Goal: Task Accomplishment & Management: Manage account settings

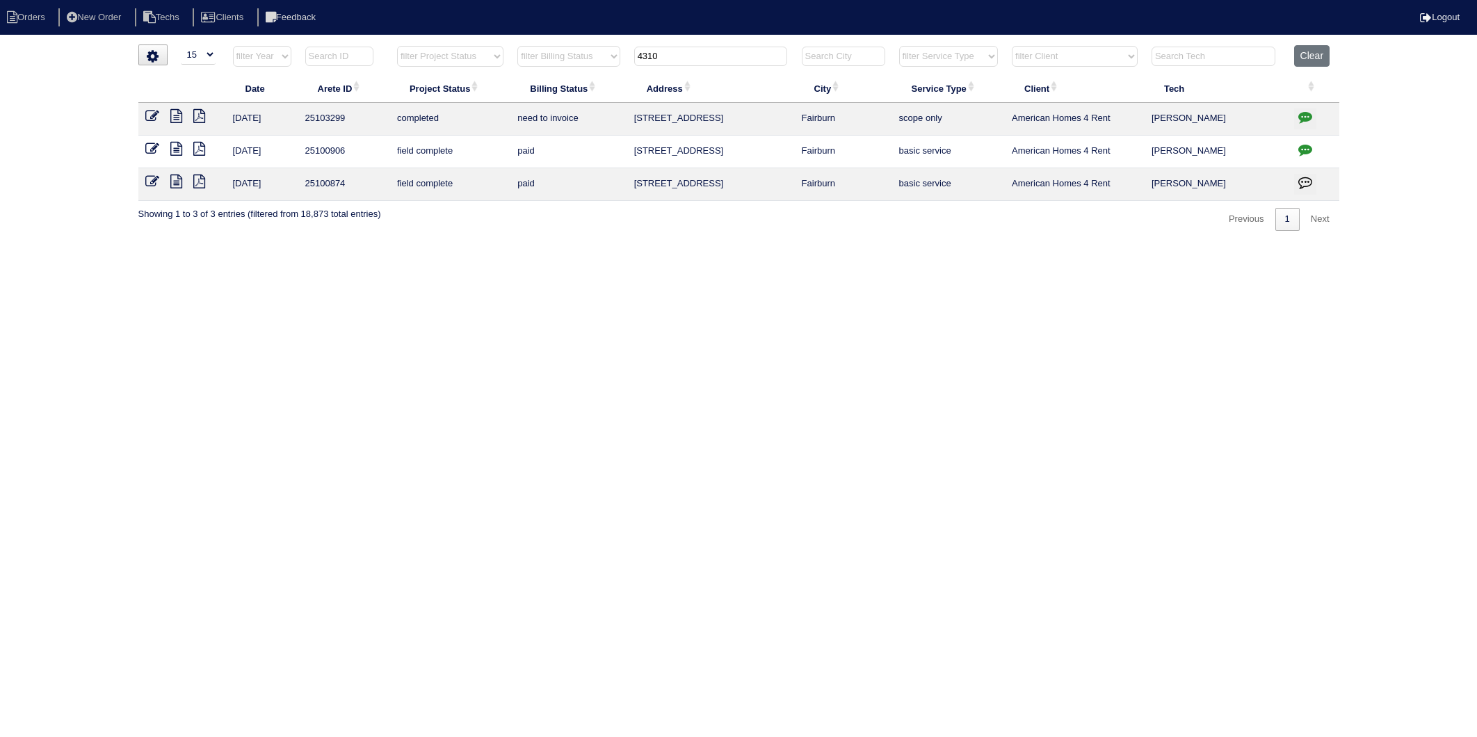
select select "15"
drag, startPoint x: 675, startPoint y: 56, endPoint x: 601, endPoint y: 90, distance: 82.1
click at [601, 90] on table "Date Arete ID Project Status Billing Status Address City Service Type Client Te…" at bounding box center [738, 123] width 1201 height 156
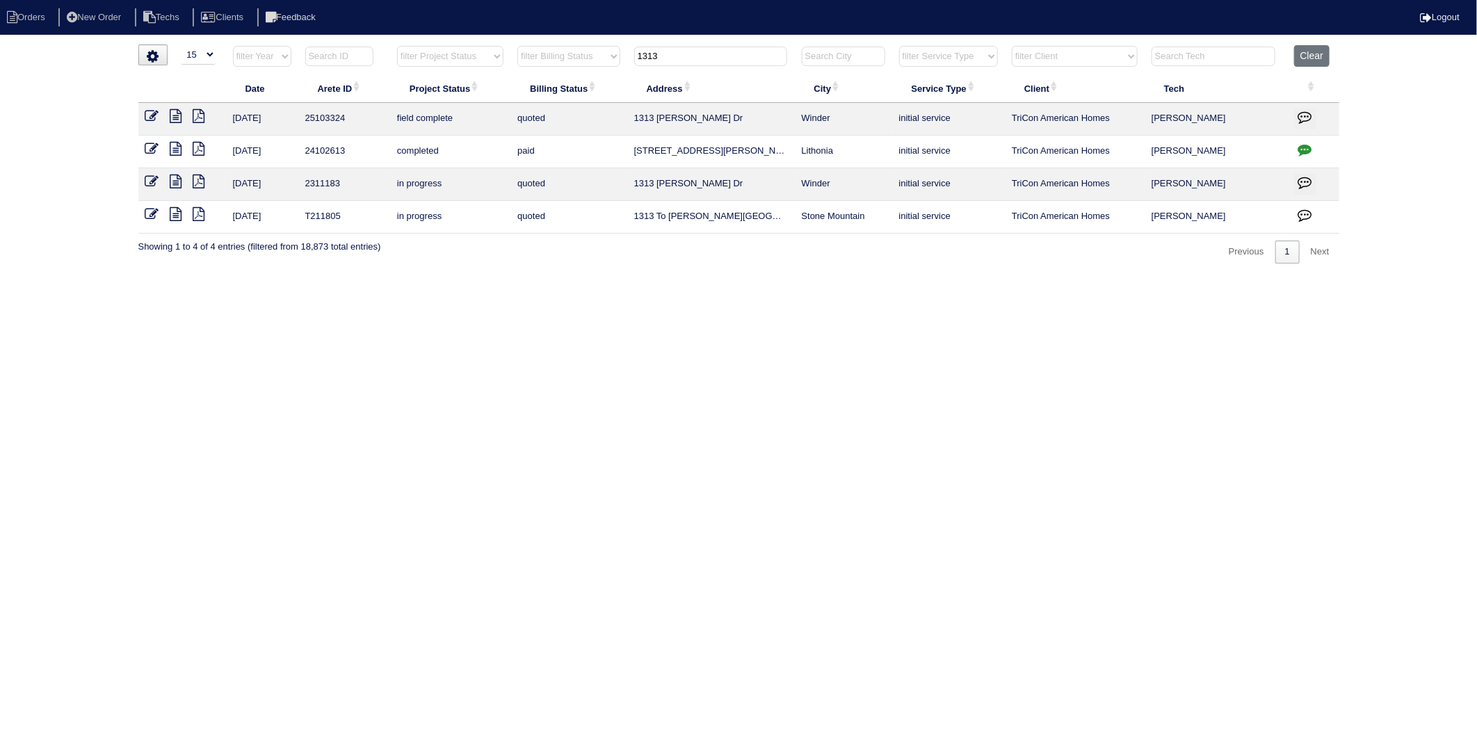
type input "1313"
click at [177, 118] on icon at bounding box center [176, 116] width 12 height 14
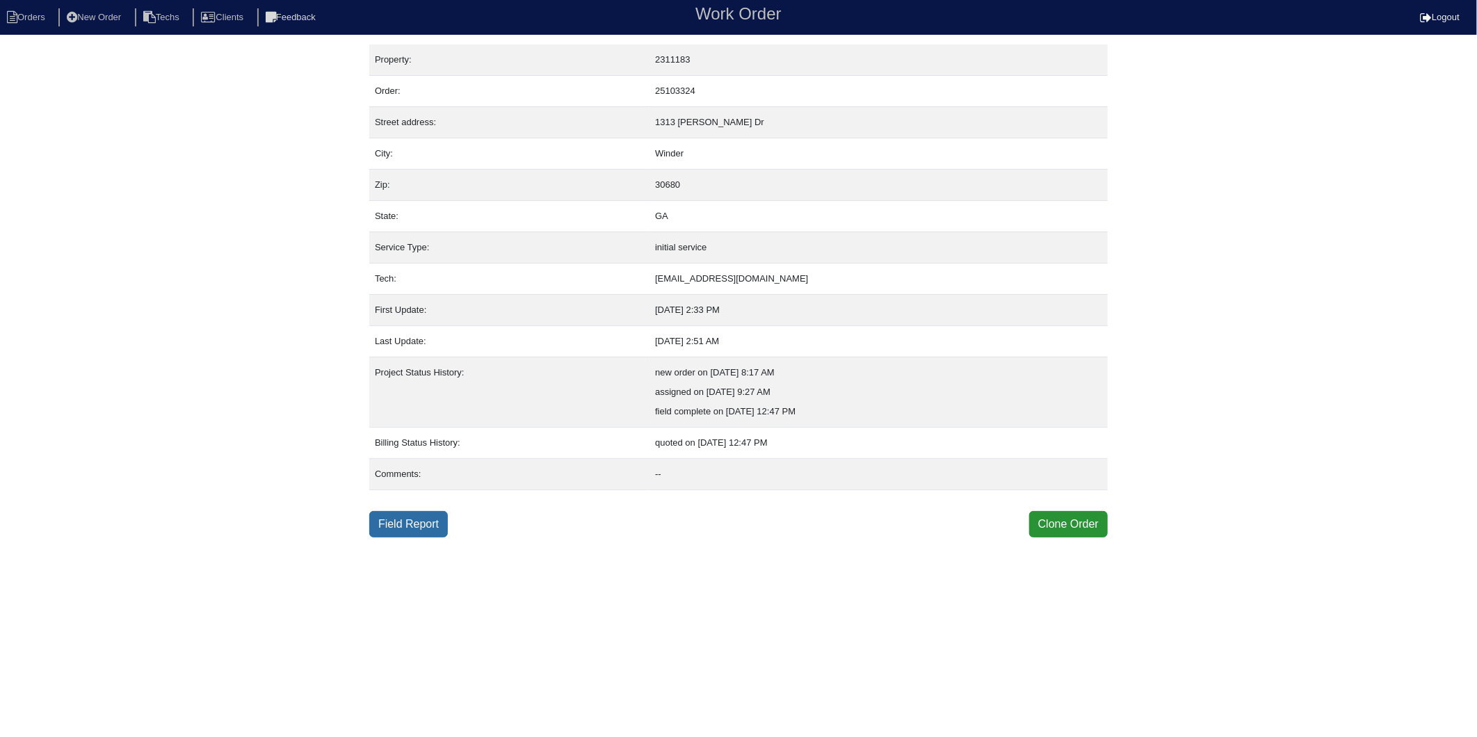
drag, startPoint x: 393, startPoint y: 522, endPoint x: 381, endPoint y: 511, distance: 15.8
click at [393, 522] on link "Field Report" at bounding box center [408, 524] width 79 height 26
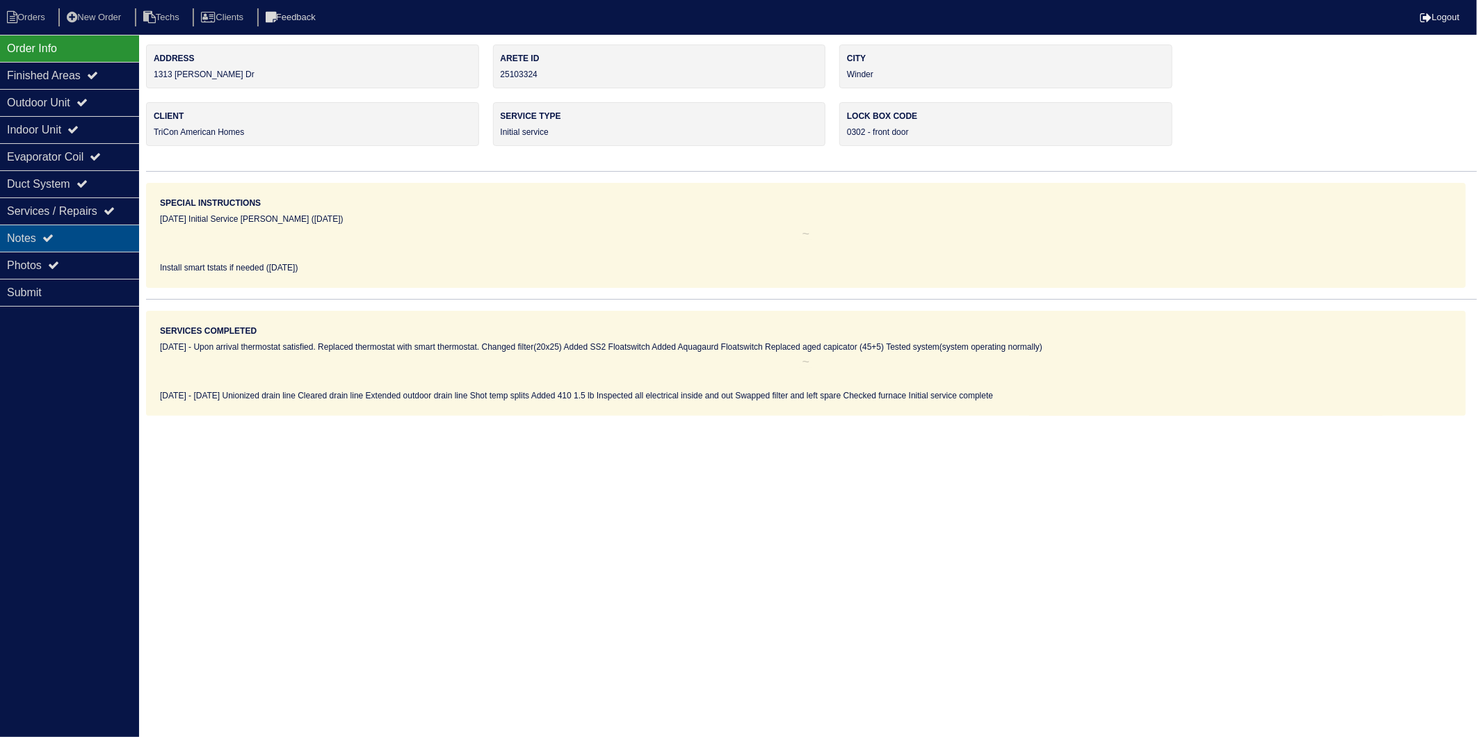
click at [18, 244] on div "Notes" at bounding box center [69, 238] width 139 height 27
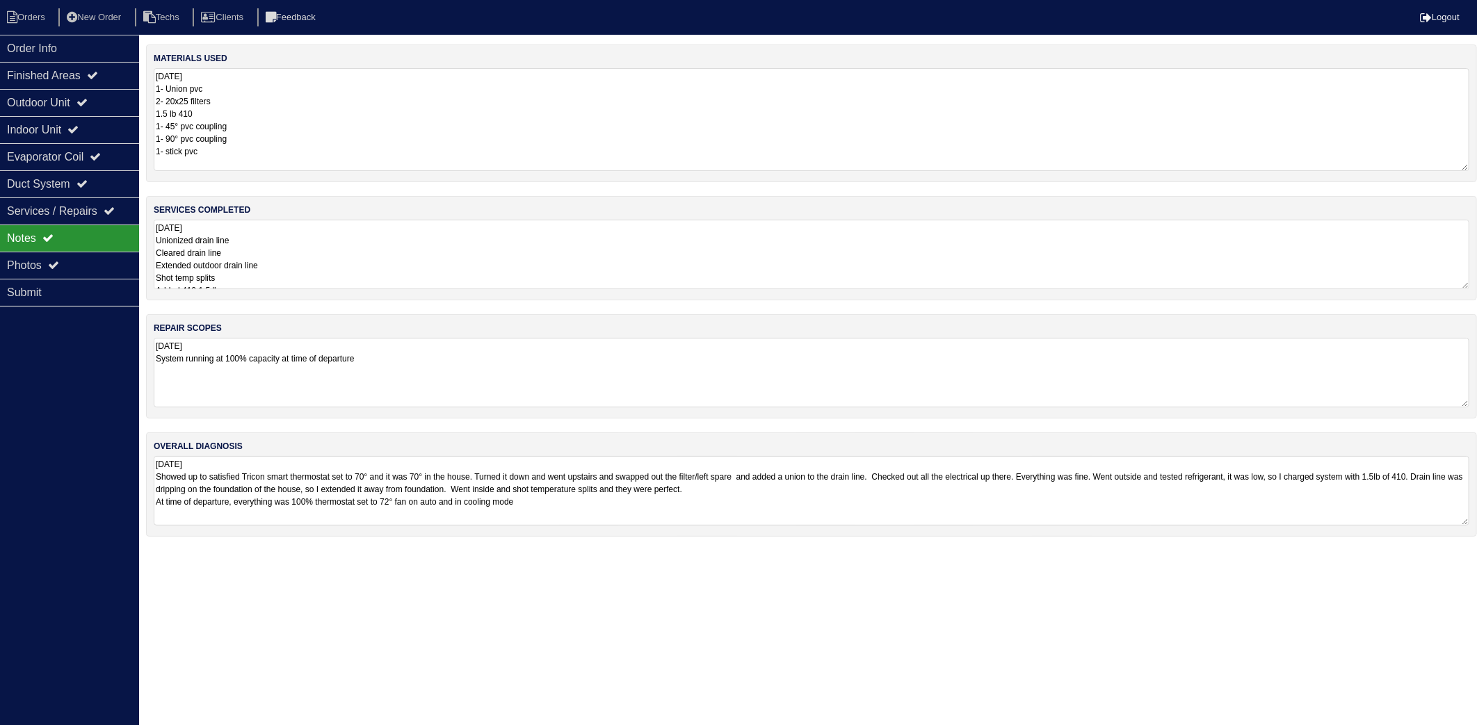
click at [288, 119] on textarea "9.10.25 1- Union pvc 2- 20x25 filters 1.5 lb 410 1- 45° pvc coupling 1- 90° pvc…" at bounding box center [812, 119] width 1316 height 103
click at [316, 251] on textarea "9.10.25 Unionized drain line Cleared drain line Extended outdoor drain line Sho…" at bounding box center [812, 255] width 1316 height 70
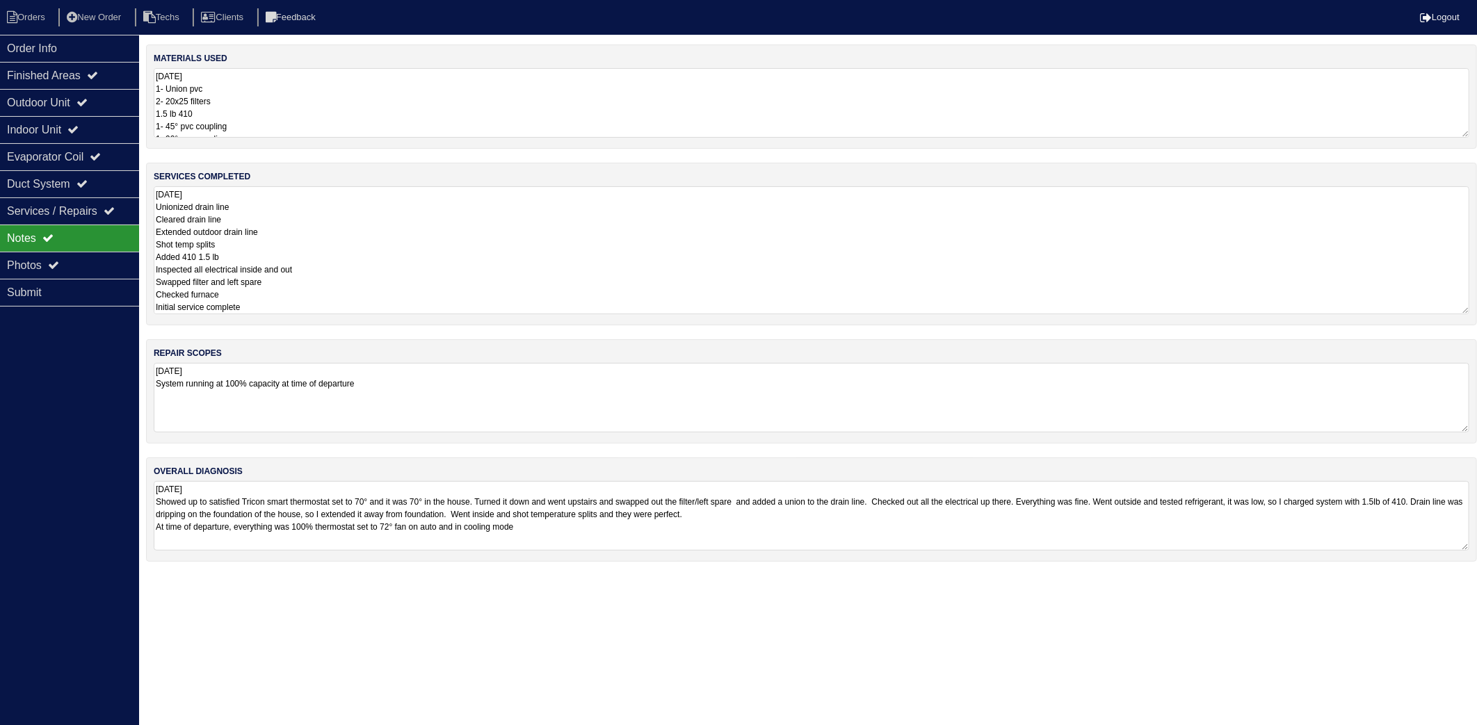
click at [373, 382] on div "repair scopes 9.10.25 System running at 100% capacity at time of departure" at bounding box center [811, 391] width 1331 height 104
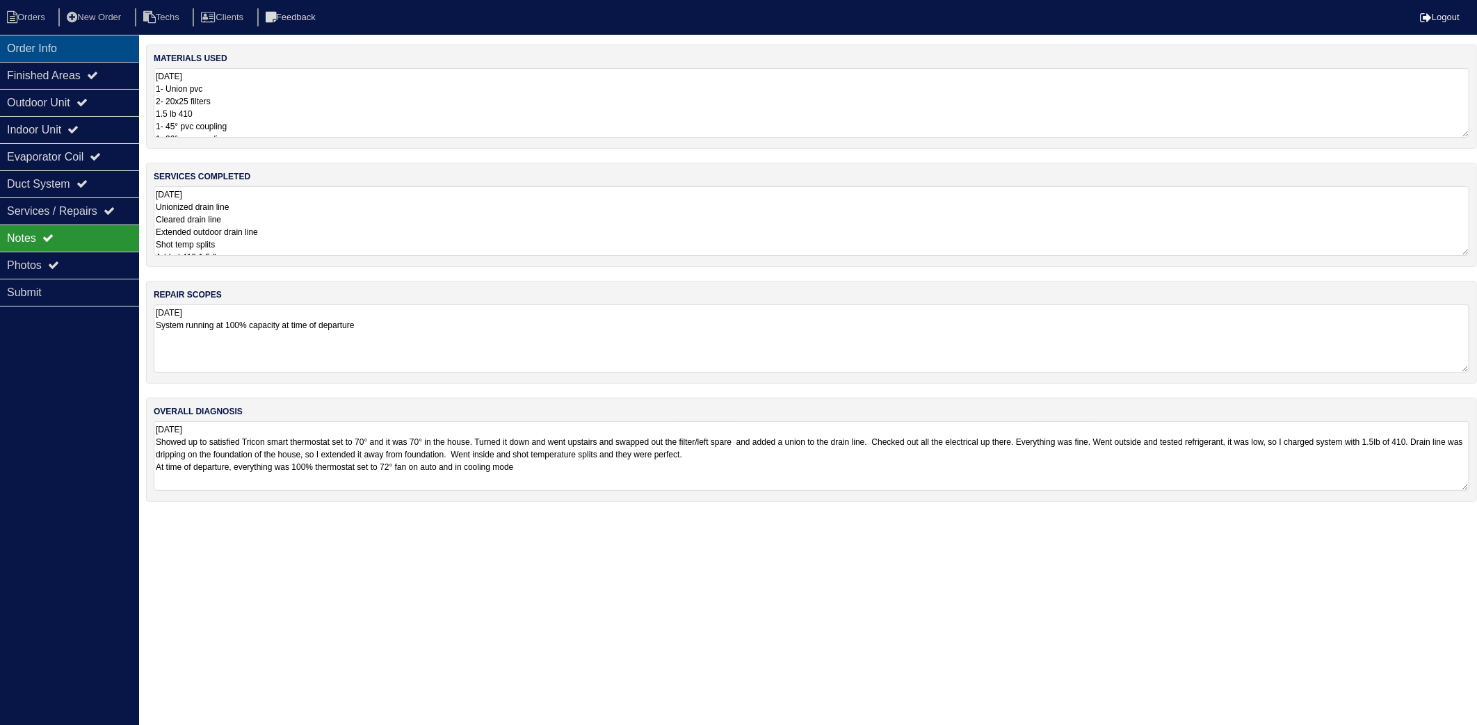
drag, startPoint x: 51, startPoint y: 26, endPoint x: 8, endPoint y: 49, distance: 48.8
click at [51, 26] on li "Orders" at bounding box center [28, 17] width 56 height 19
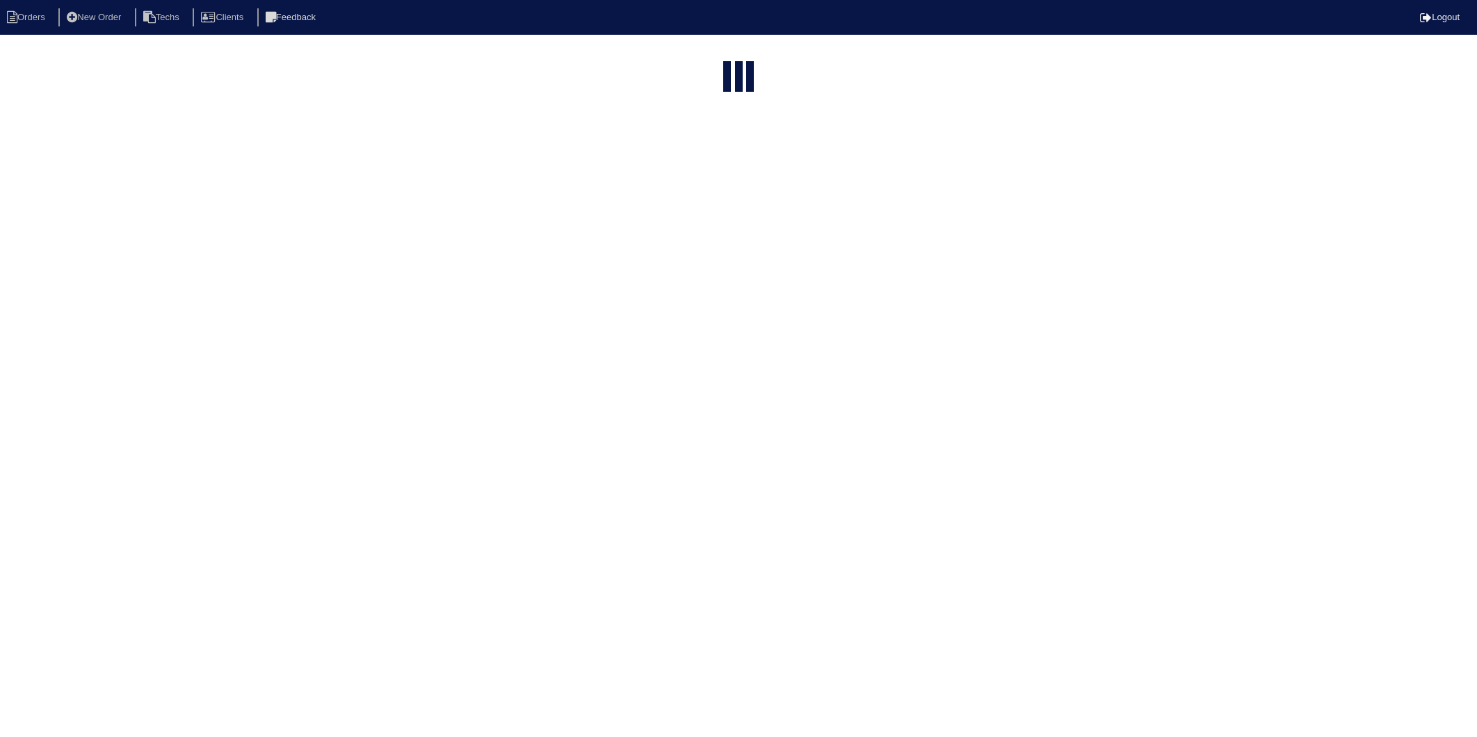
select select "15"
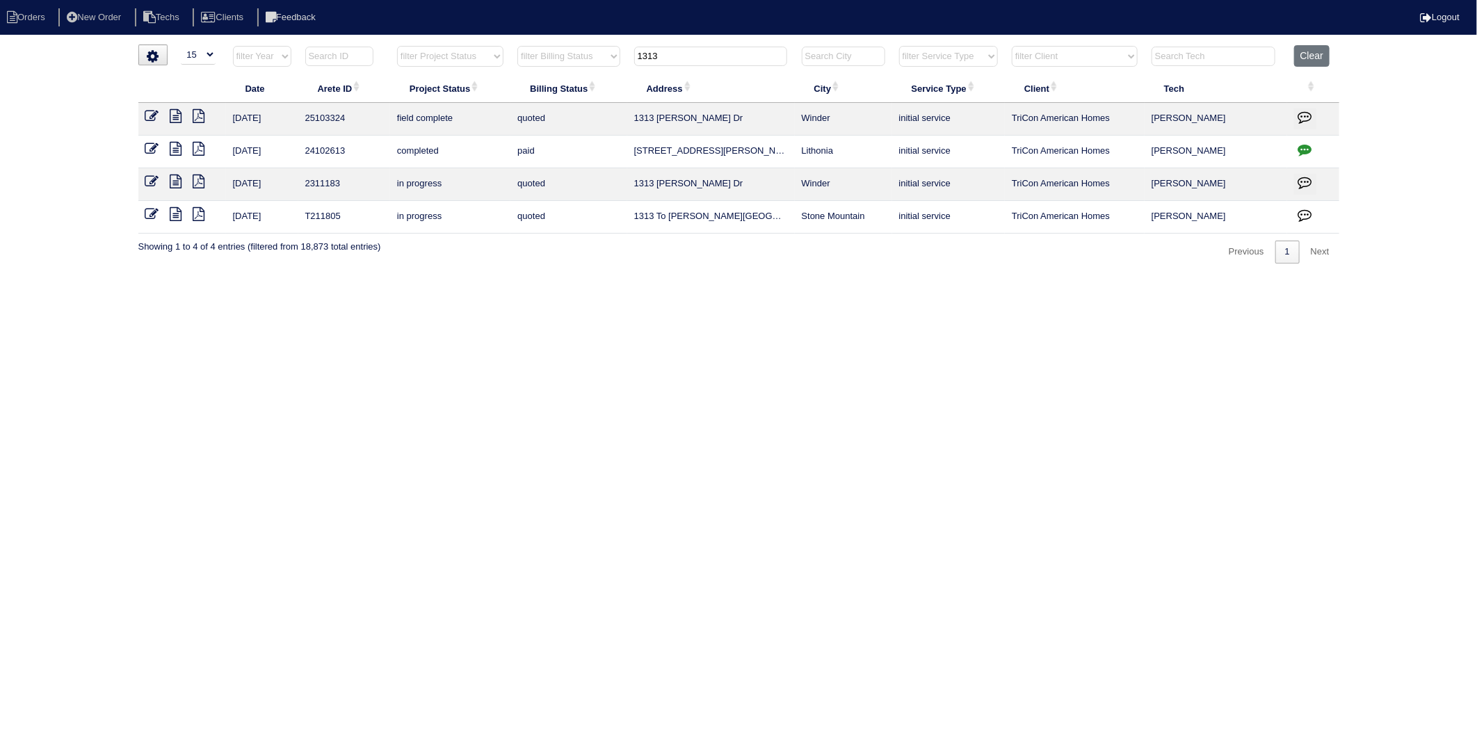
drag, startPoint x: 672, startPoint y: 54, endPoint x: 612, endPoint y: 72, distance: 63.1
click at [612, 71] on tr "filter Year -- Any Year -- 2025 2024 2023 2022 2021 2020 2019 filter Project St…" at bounding box center [738, 59] width 1201 height 29
click at [153, 113] on icon at bounding box center [152, 116] width 14 height 14
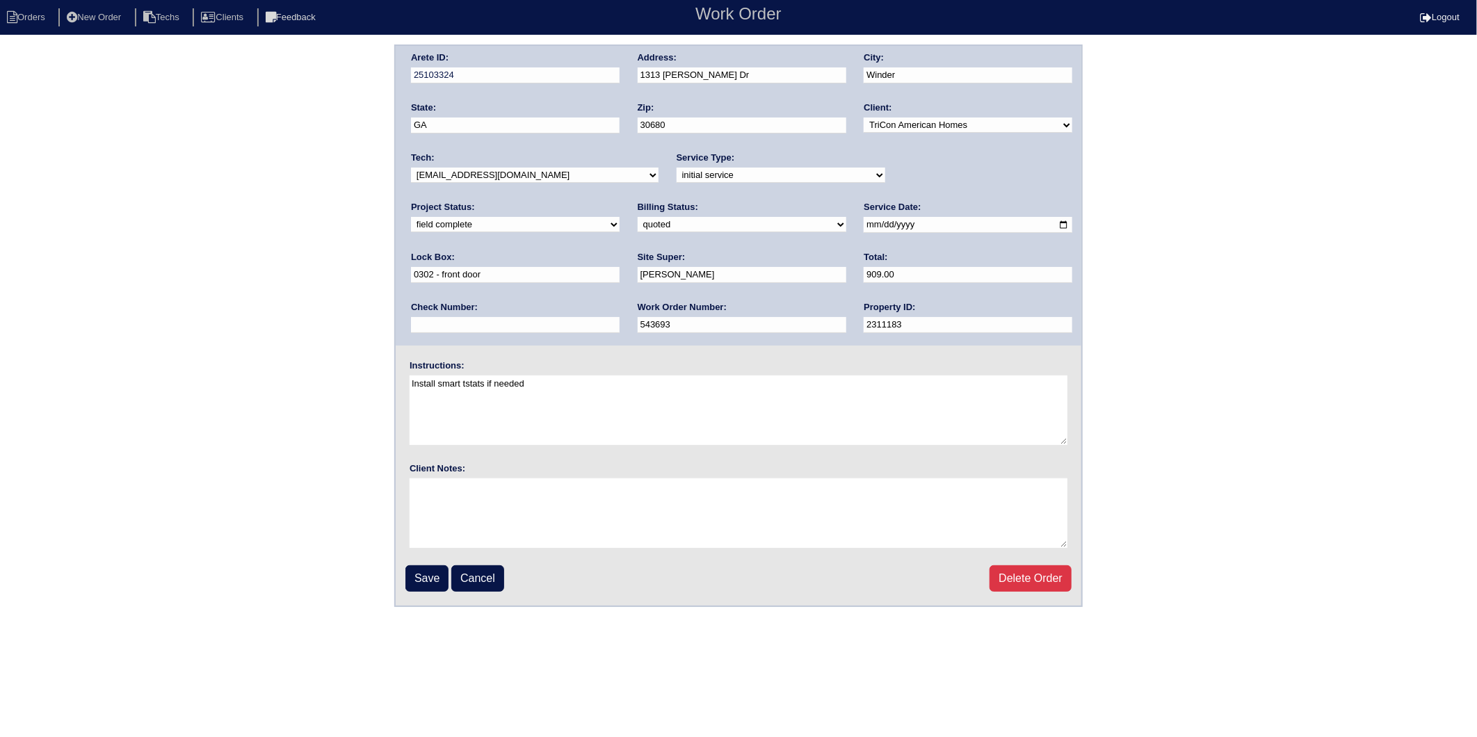
click at [638, 226] on select "need to quote quoted need to invoice invoiced paid warranty purchase order need…" at bounding box center [742, 224] width 209 height 15
select select "invoiced"
click at [638, 217] on select "need to quote quoted need to invoice invoiced paid warranty purchase order need…" at bounding box center [742, 224] width 209 height 15
drag, startPoint x: 423, startPoint y: 568, endPoint x: 36, endPoint y: 454, distance: 403.1
click at [422, 569] on input "Save" at bounding box center [426, 578] width 43 height 26
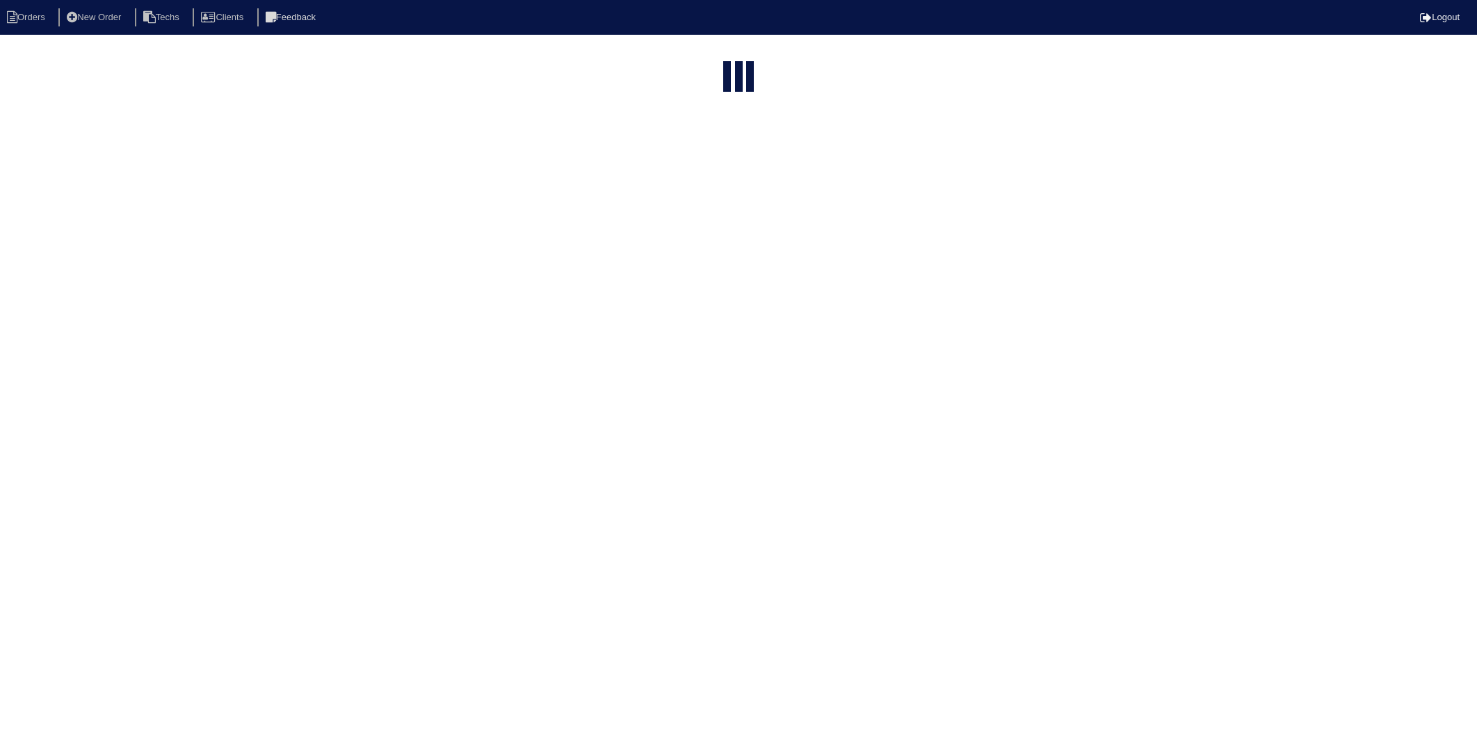
select select "15"
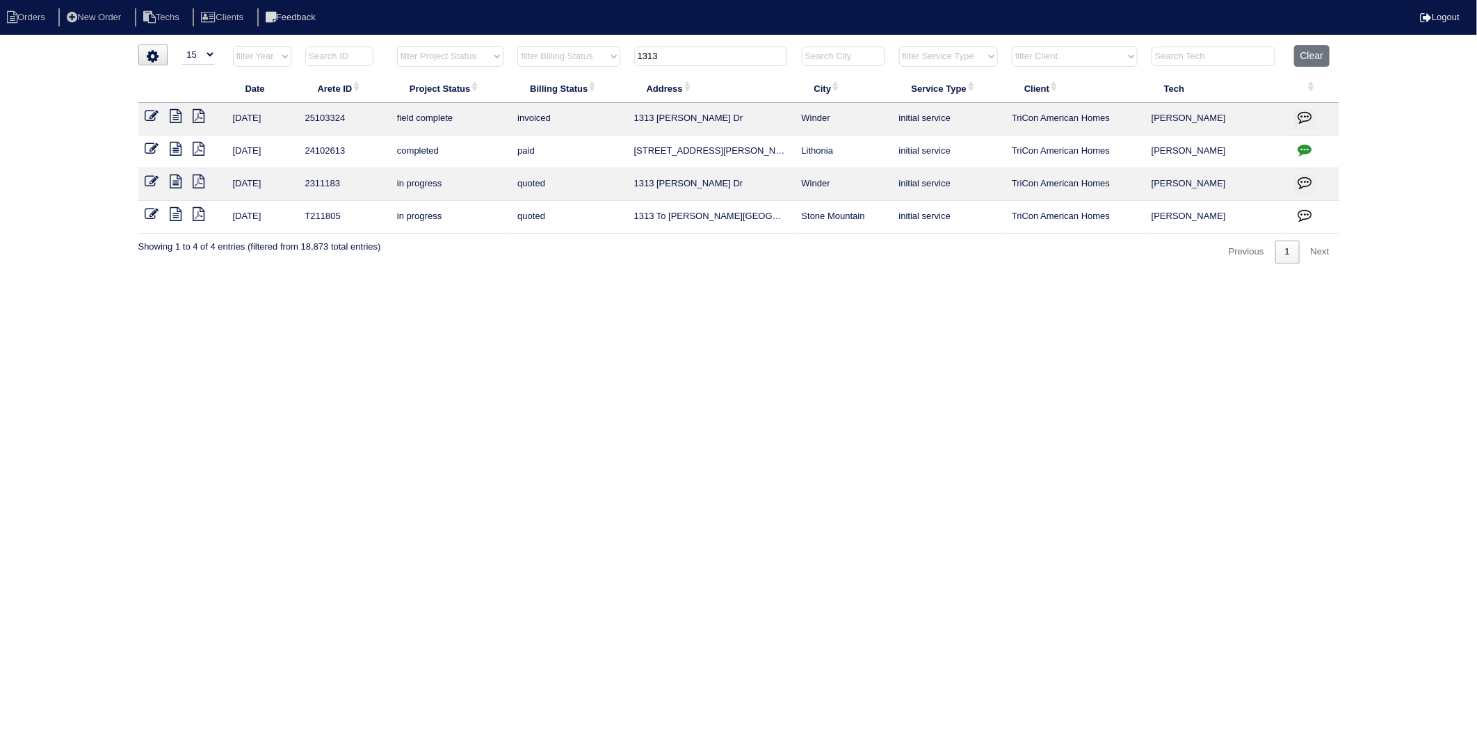
drag, startPoint x: 508, startPoint y: 434, endPoint x: 515, endPoint y: 424, distance: 12.0
click at [512, 277] on html "Orders New Order Techs Clients Feedback Logout Orders New Order Users Clients M…" at bounding box center [738, 138] width 1477 height 277
drag, startPoint x: 669, startPoint y: 58, endPoint x: 592, endPoint y: 74, distance: 79.0
click at [592, 74] on table "Date Arete ID Project Status Billing Status Address City Service Type Client Te…" at bounding box center [738, 139] width 1201 height 188
type input "248"
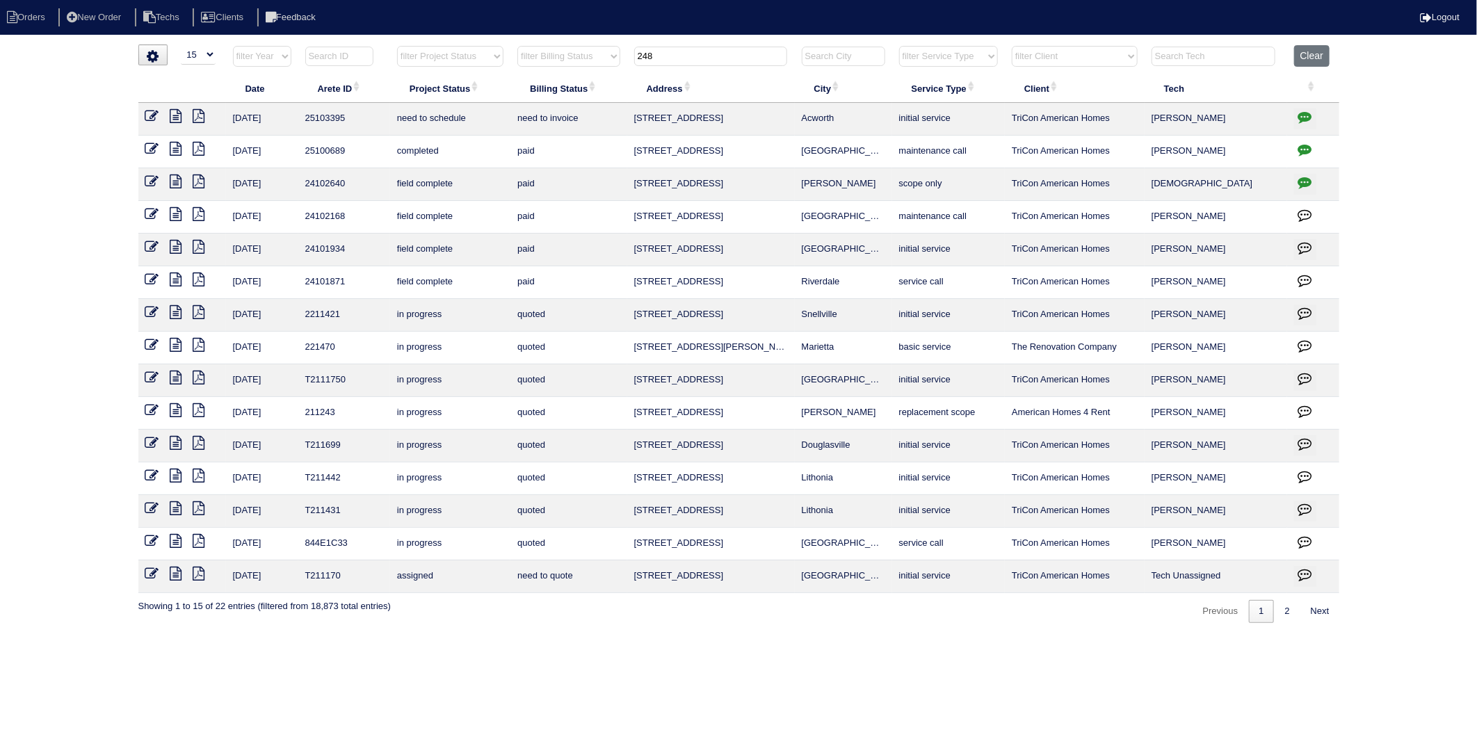
click at [1307, 116] on icon "button" at bounding box center [1305, 117] width 14 height 14
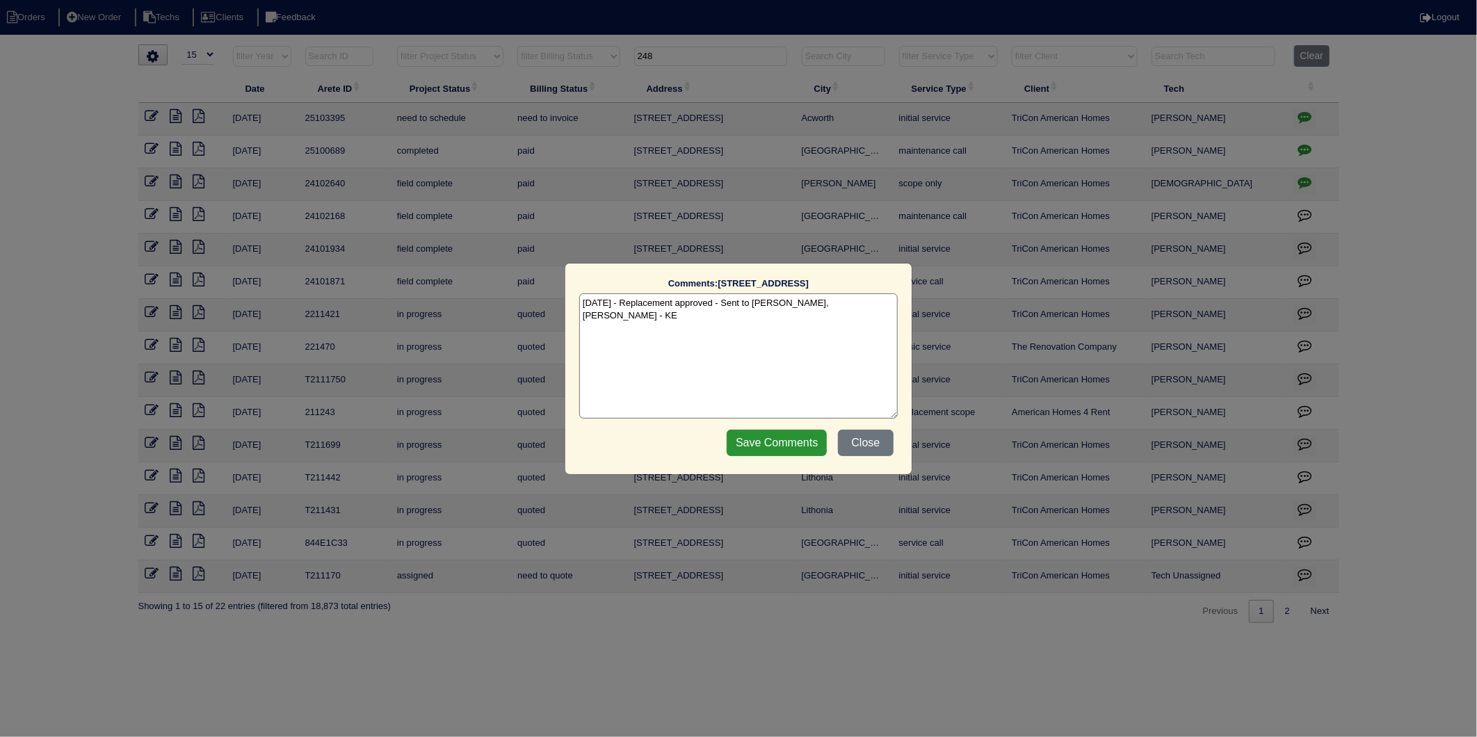
click at [867, 302] on textarea "9/18/25 - Replacement approved - Sent to Dan, Payton, Reeca - KE" at bounding box center [738, 355] width 318 height 125
type textarea "9/18/25 - Replacement approved - Sent to Dan, Payton, Reeca - KE 9/19/25 - inst…"
click at [800, 440] on input "Save Comments" at bounding box center [777, 443] width 100 height 26
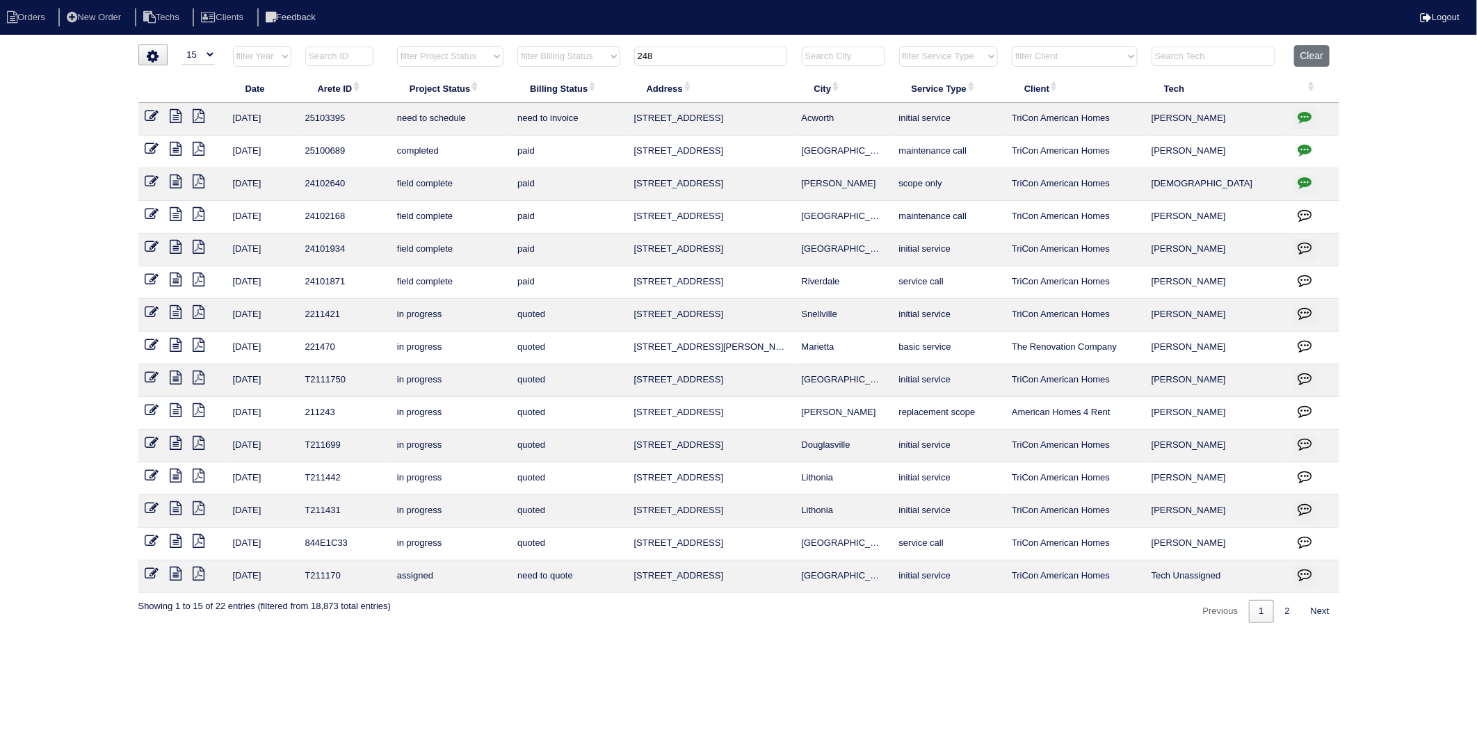
click at [147, 117] on icon at bounding box center [152, 116] width 14 height 14
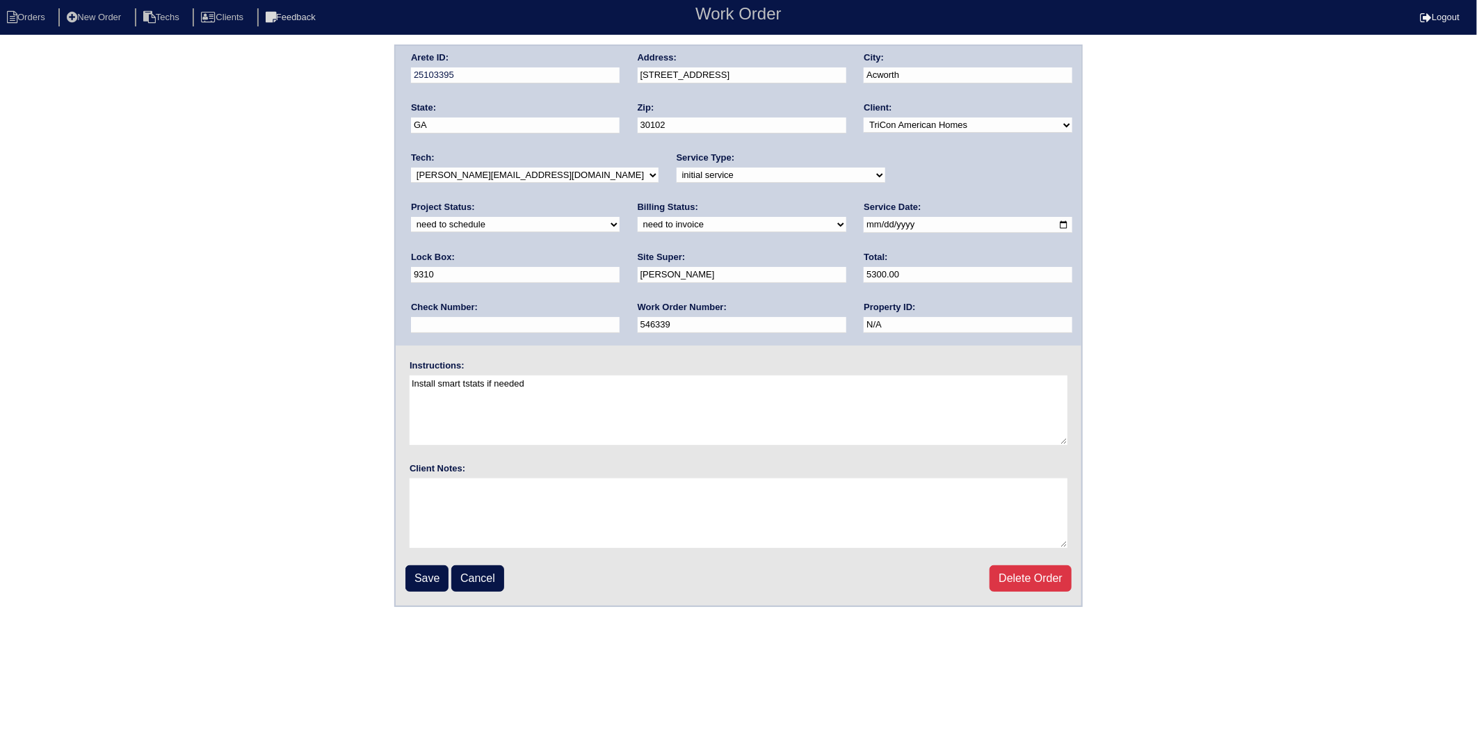
click at [620, 217] on select "new order assigned in progress field complete need to schedule admin review arc…" at bounding box center [515, 224] width 209 height 15
select select "completed"
click at [620, 217] on select "new order assigned in progress field complete need to schedule admin review arc…" at bounding box center [515, 224] width 209 height 15
click at [638, 223] on select "need to quote quoted need to invoice invoiced paid warranty purchase order need…" at bounding box center [742, 224] width 209 height 15
select select "invoiced"
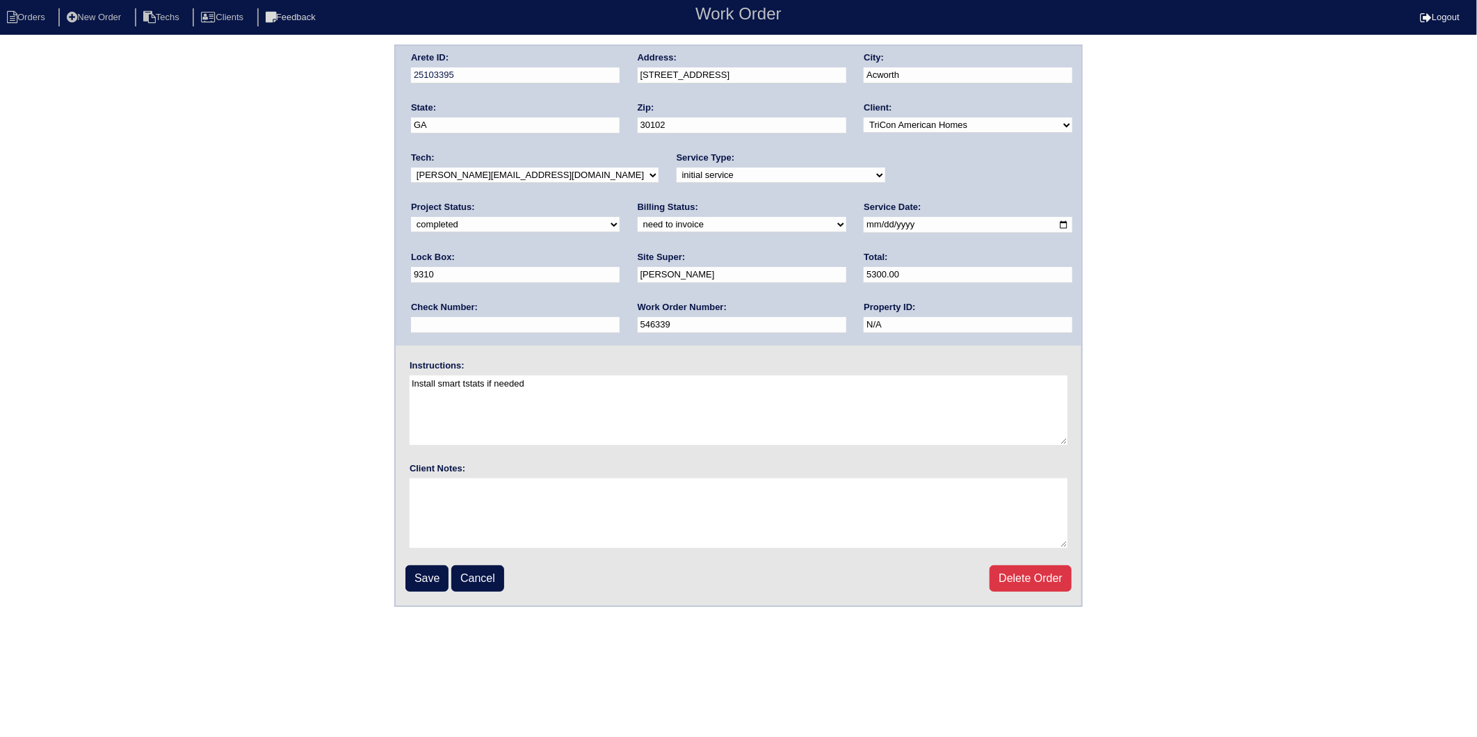
click at [638, 217] on select "need to quote quoted need to invoice invoiced paid warranty purchase order need…" at bounding box center [742, 224] width 209 height 15
click at [420, 580] on input "Save" at bounding box center [426, 578] width 43 height 26
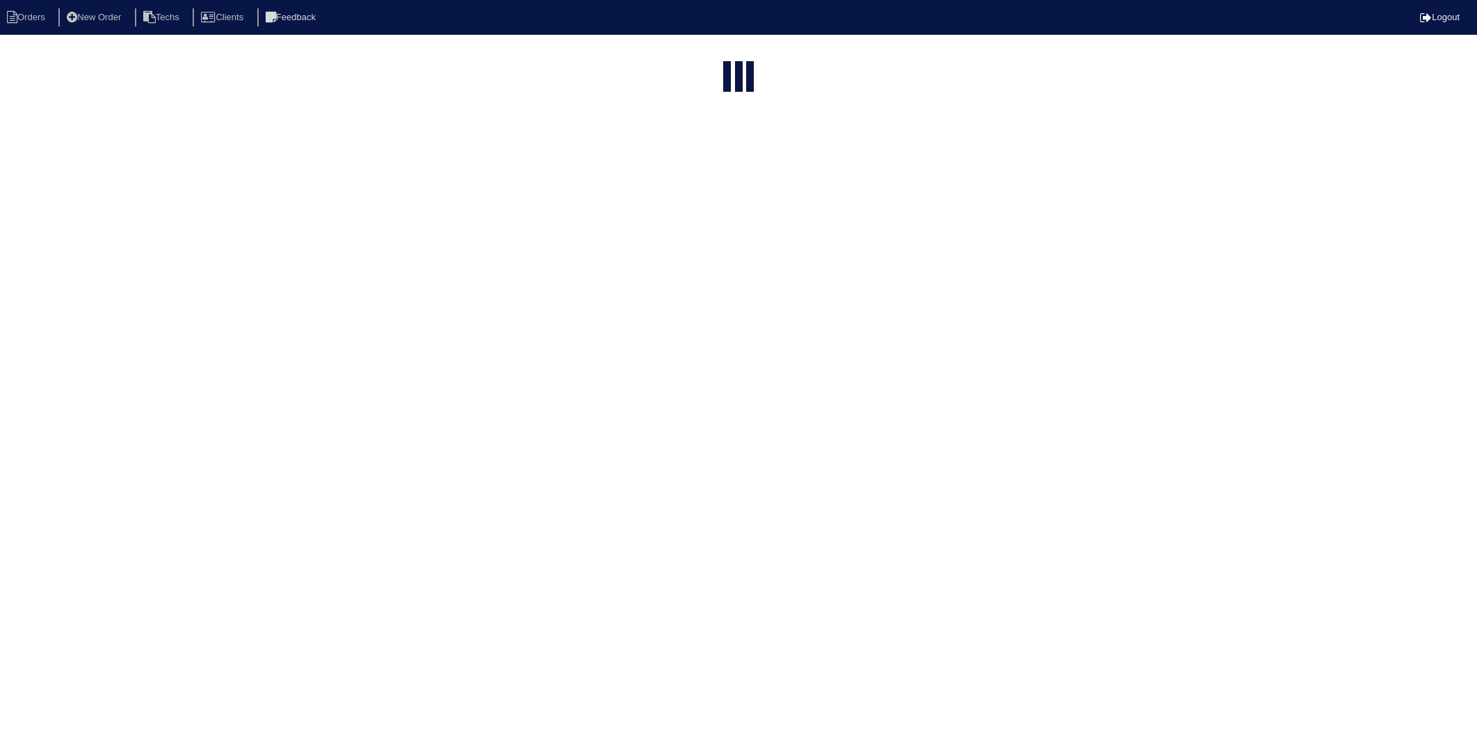
select select "15"
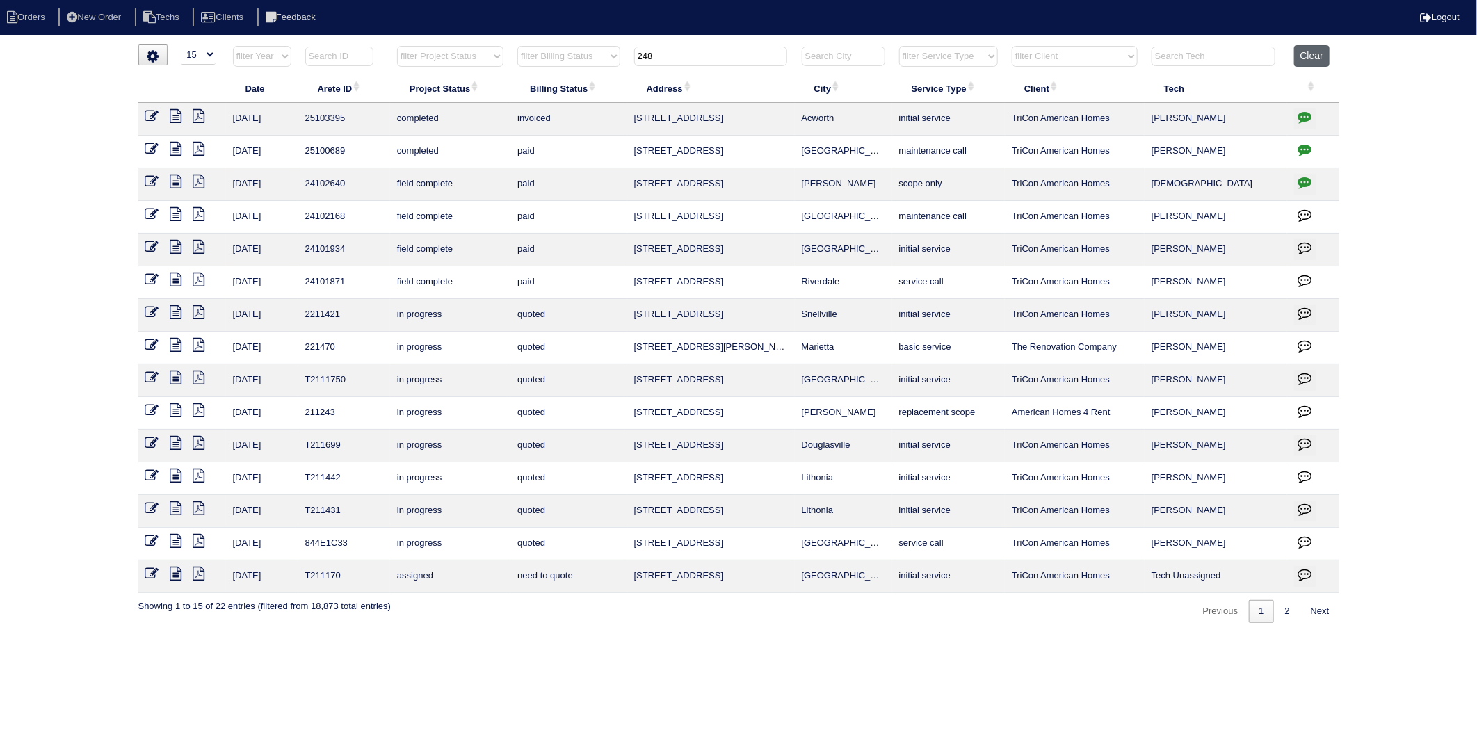
click at [1298, 56] on button "Clear" at bounding box center [1311, 56] width 35 height 22
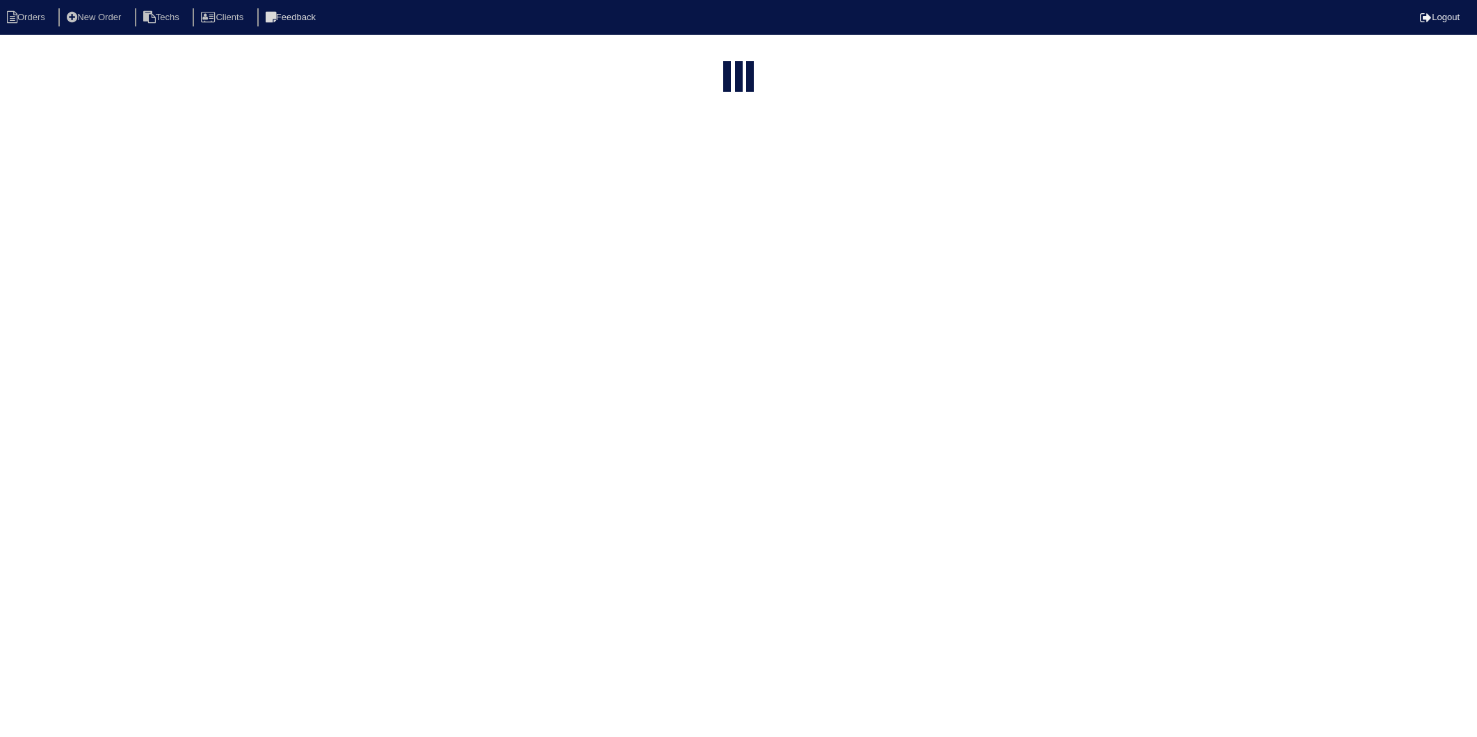
select select "15"
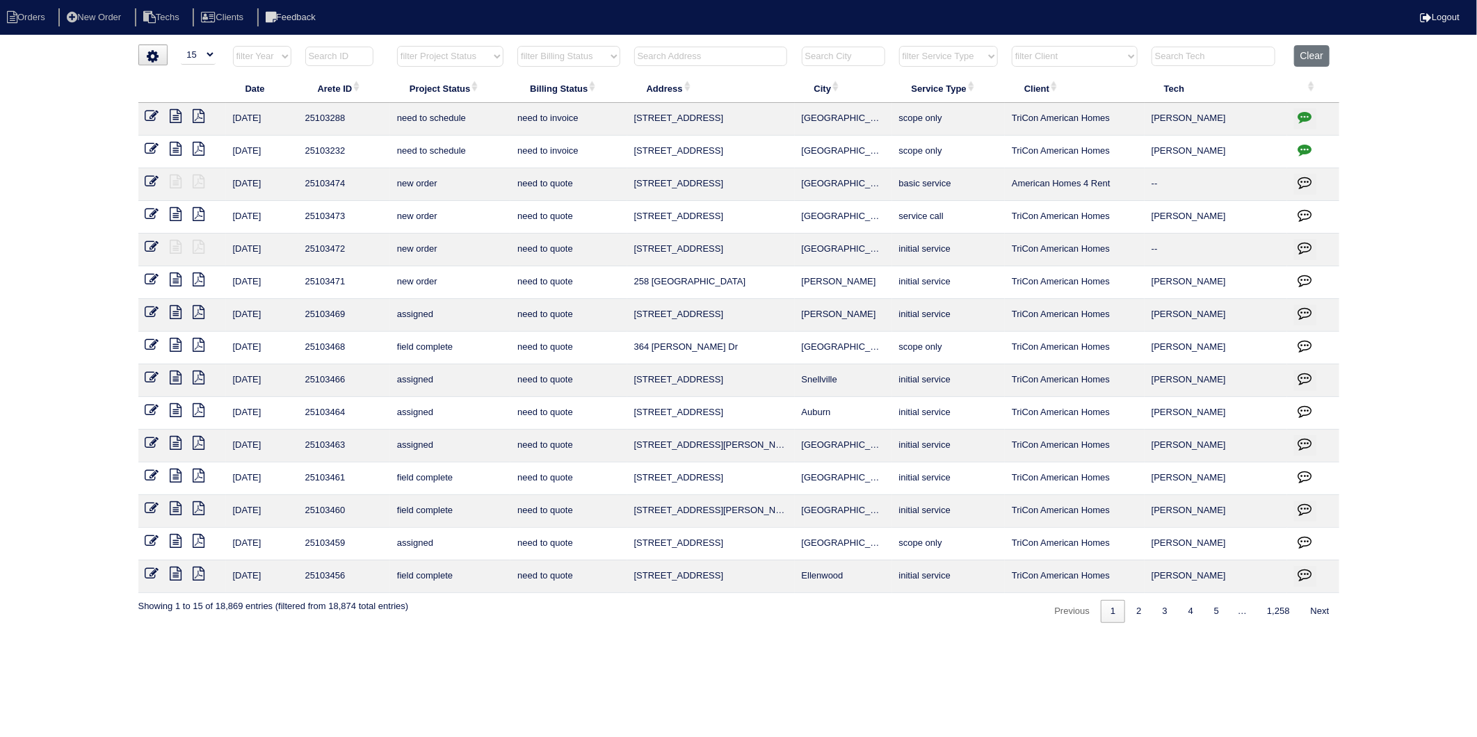
click at [659, 54] on input "text" at bounding box center [710, 56] width 153 height 19
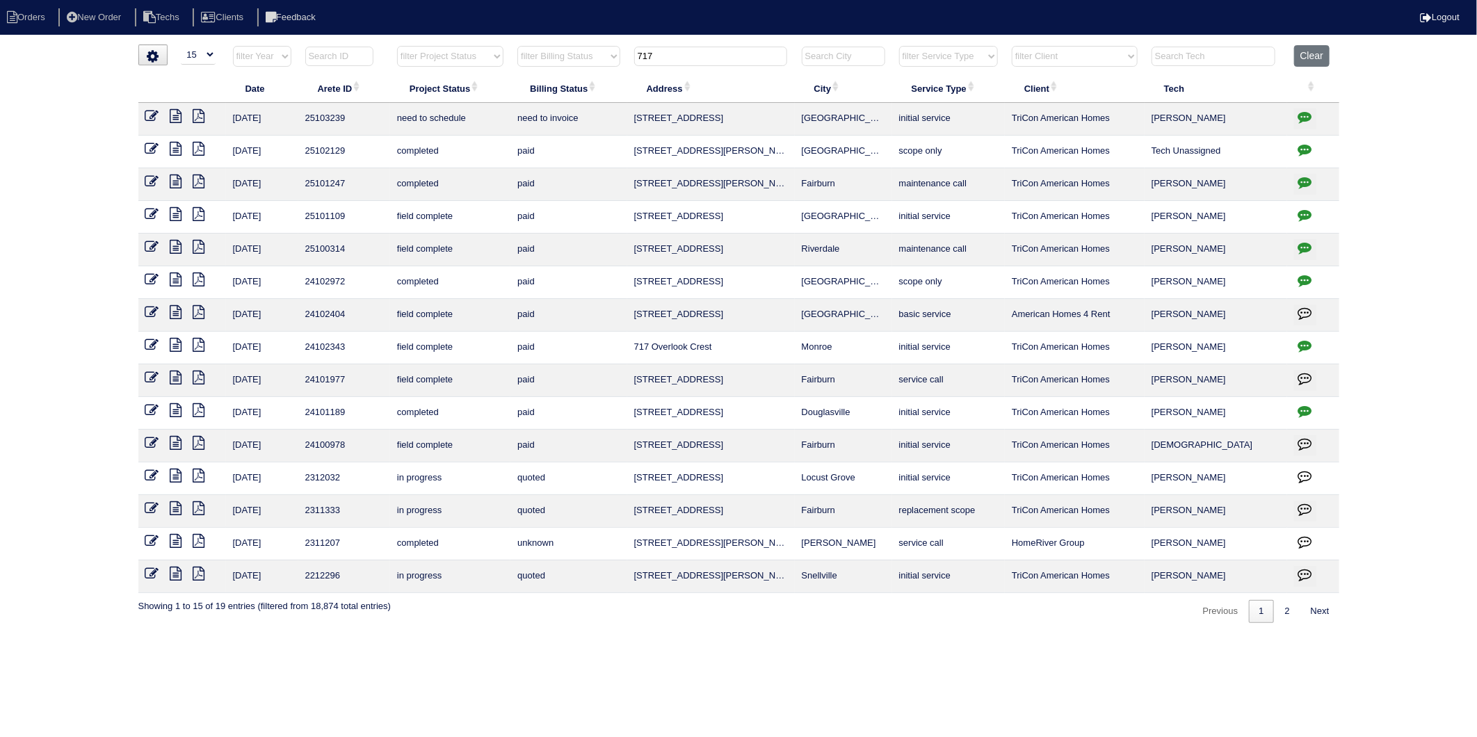
drag, startPoint x: 670, startPoint y: 54, endPoint x: 623, endPoint y: 66, distance: 48.7
click at [623, 66] on tr "filter Year -- Any Year -- 2025 2024 2023 2022 2021 2020 2019 filter Project St…" at bounding box center [738, 59] width 1201 height 29
type input "349"
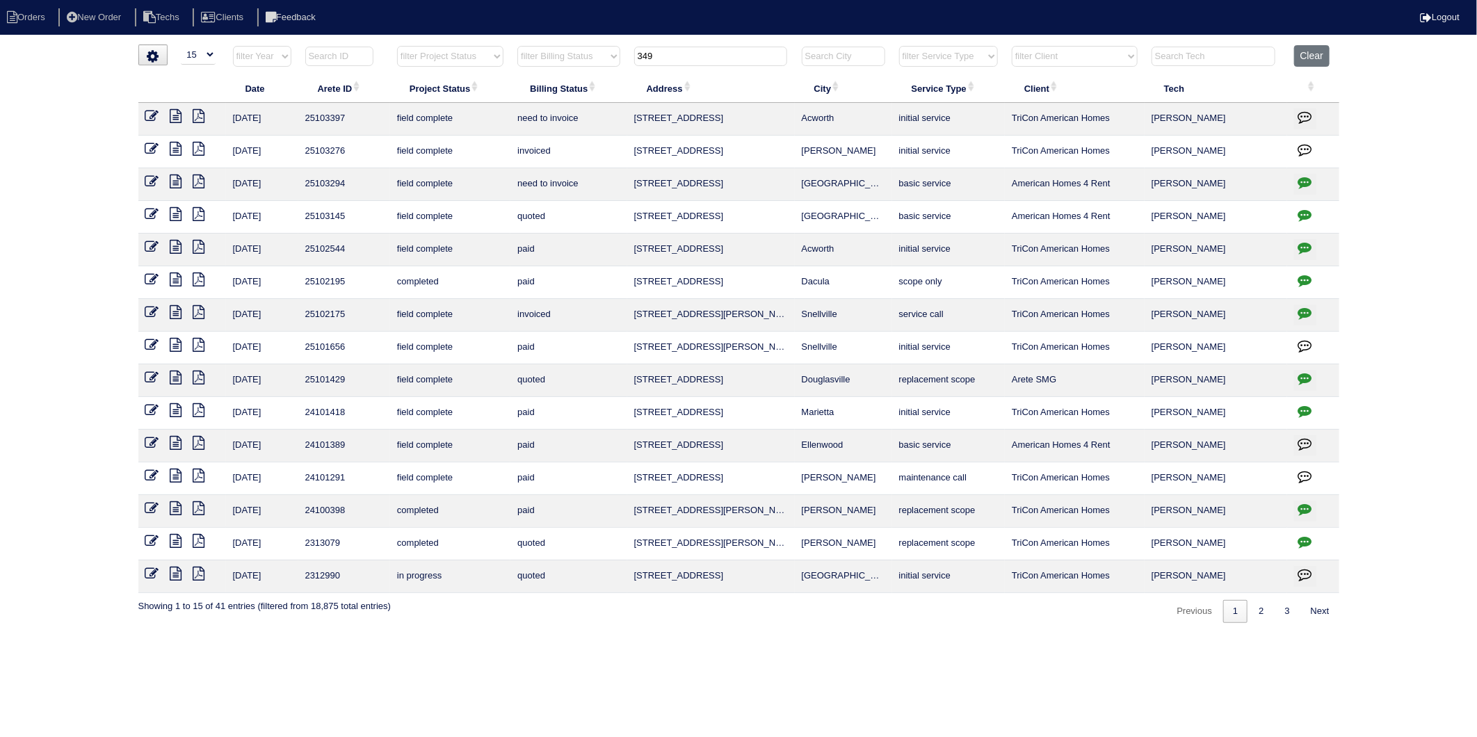
click at [153, 117] on icon at bounding box center [152, 116] width 14 height 14
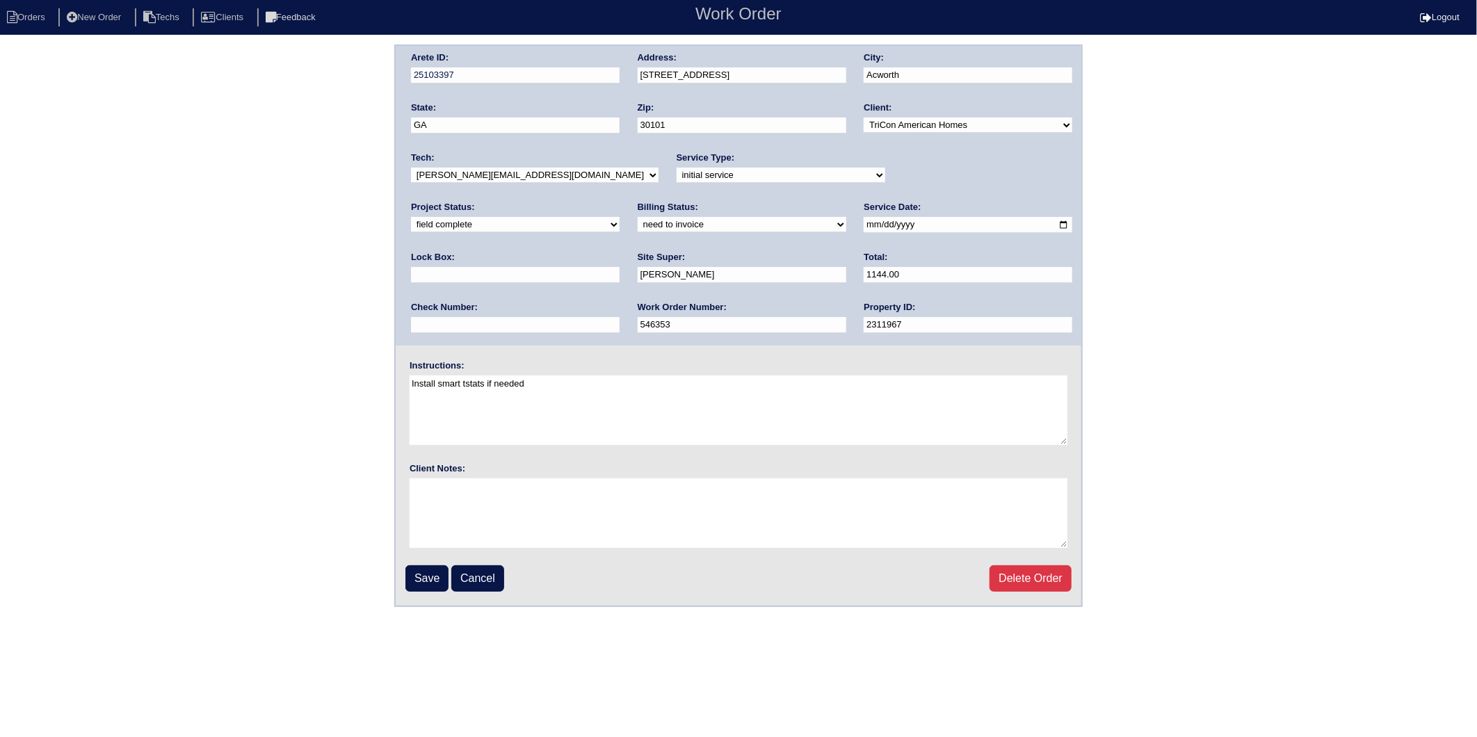
click at [638, 226] on select "need to quote quoted need to invoice invoiced paid warranty purchase order need…" at bounding box center [742, 224] width 209 height 15
select select "invoiced"
click at [638, 217] on select "need to quote quoted need to invoice invoiced paid warranty purchase order need…" at bounding box center [742, 224] width 209 height 15
click at [427, 568] on input "Save" at bounding box center [426, 578] width 43 height 26
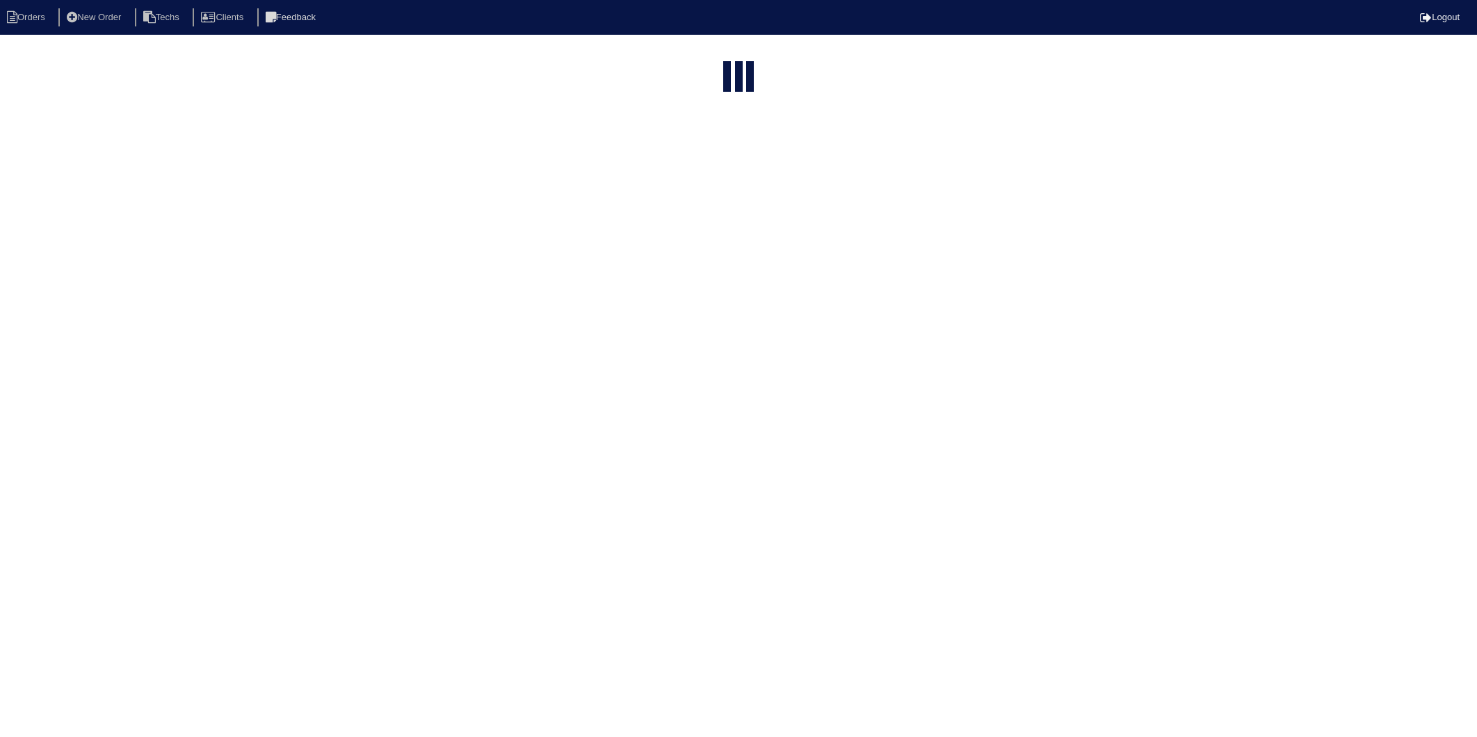
select select "15"
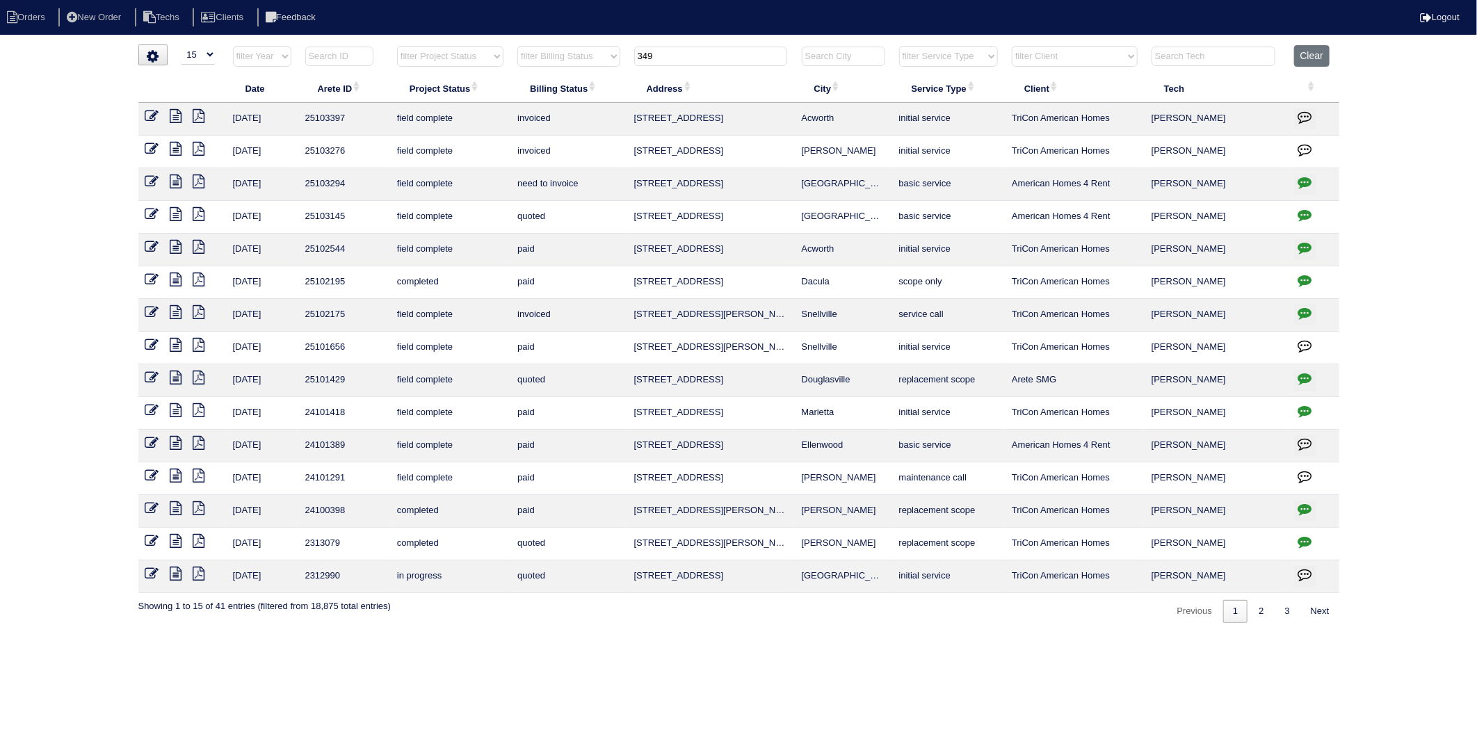
drag, startPoint x: 700, startPoint y: 60, endPoint x: 619, endPoint y: 68, distance: 81.7
click at [619, 68] on tr "filter Year -- Any Year -- 2025 2024 2023 2022 2021 2020 2019 filter Project St…" at bounding box center [738, 59] width 1201 height 29
type input "2338"
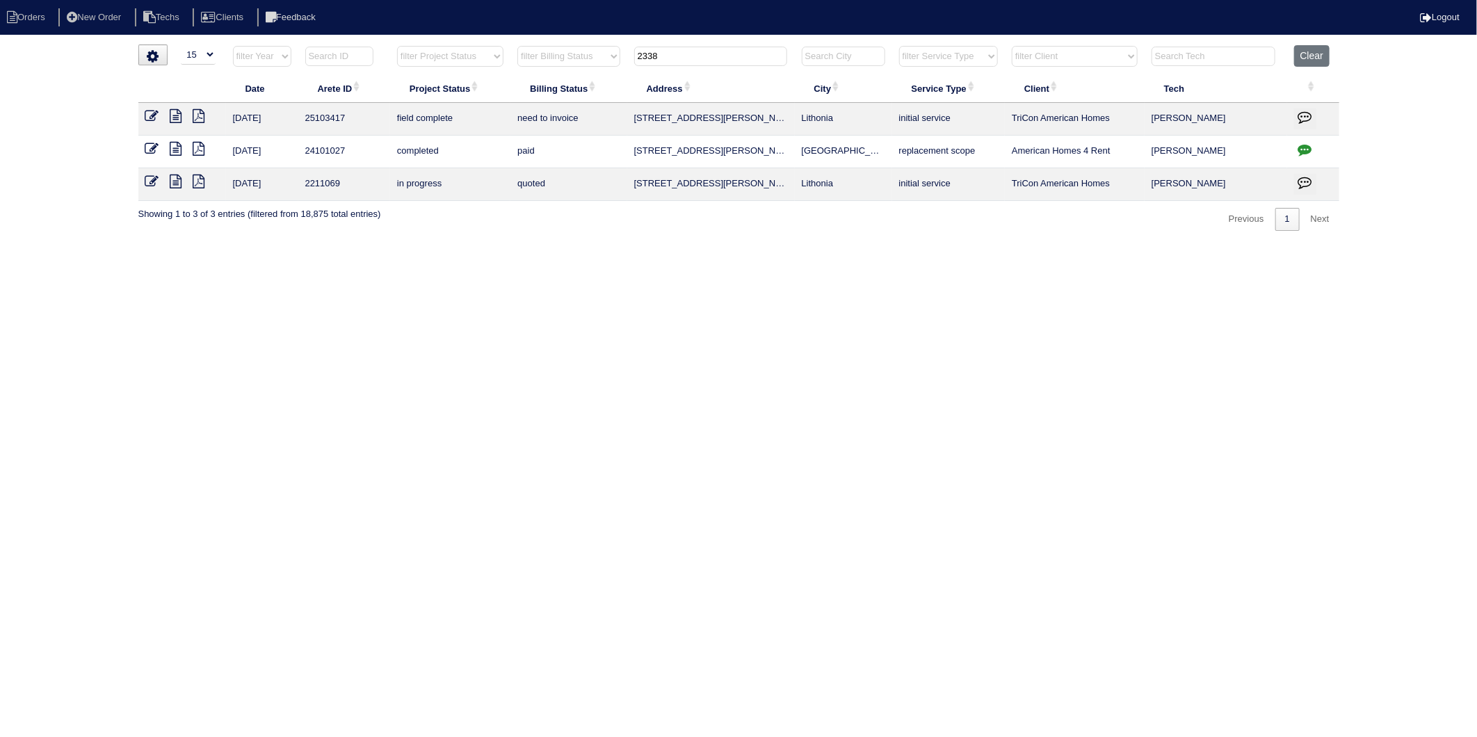
click at [157, 114] on icon at bounding box center [152, 116] width 14 height 14
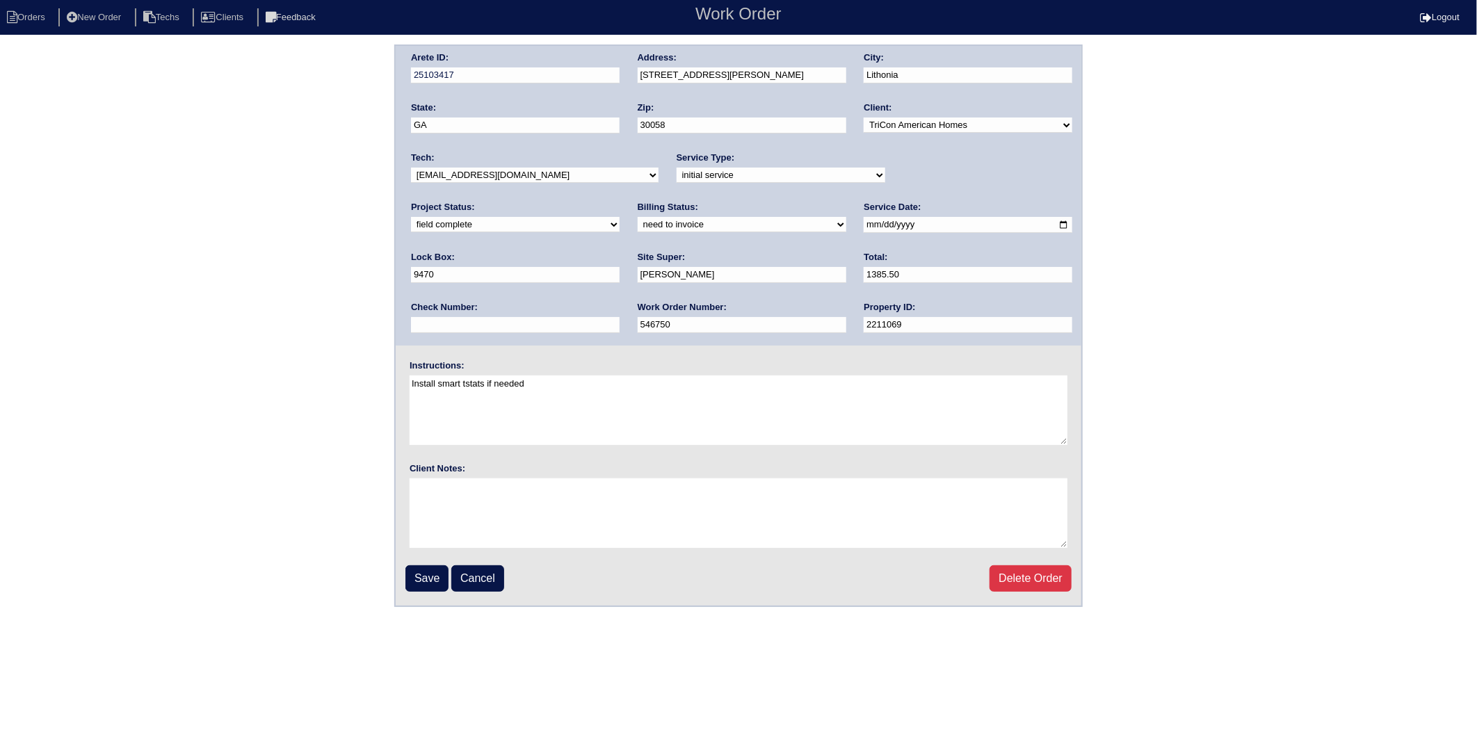
click at [638, 225] on select "need to quote quoted need to invoice invoiced paid warranty purchase order need…" at bounding box center [742, 224] width 209 height 15
select select "invoiced"
click at [638, 217] on select "need to quote quoted need to invoice invoiced paid warranty purchase order need…" at bounding box center [742, 224] width 209 height 15
click at [426, 565] on input "Save" at bounding box center [426, 578] width 43 height 26
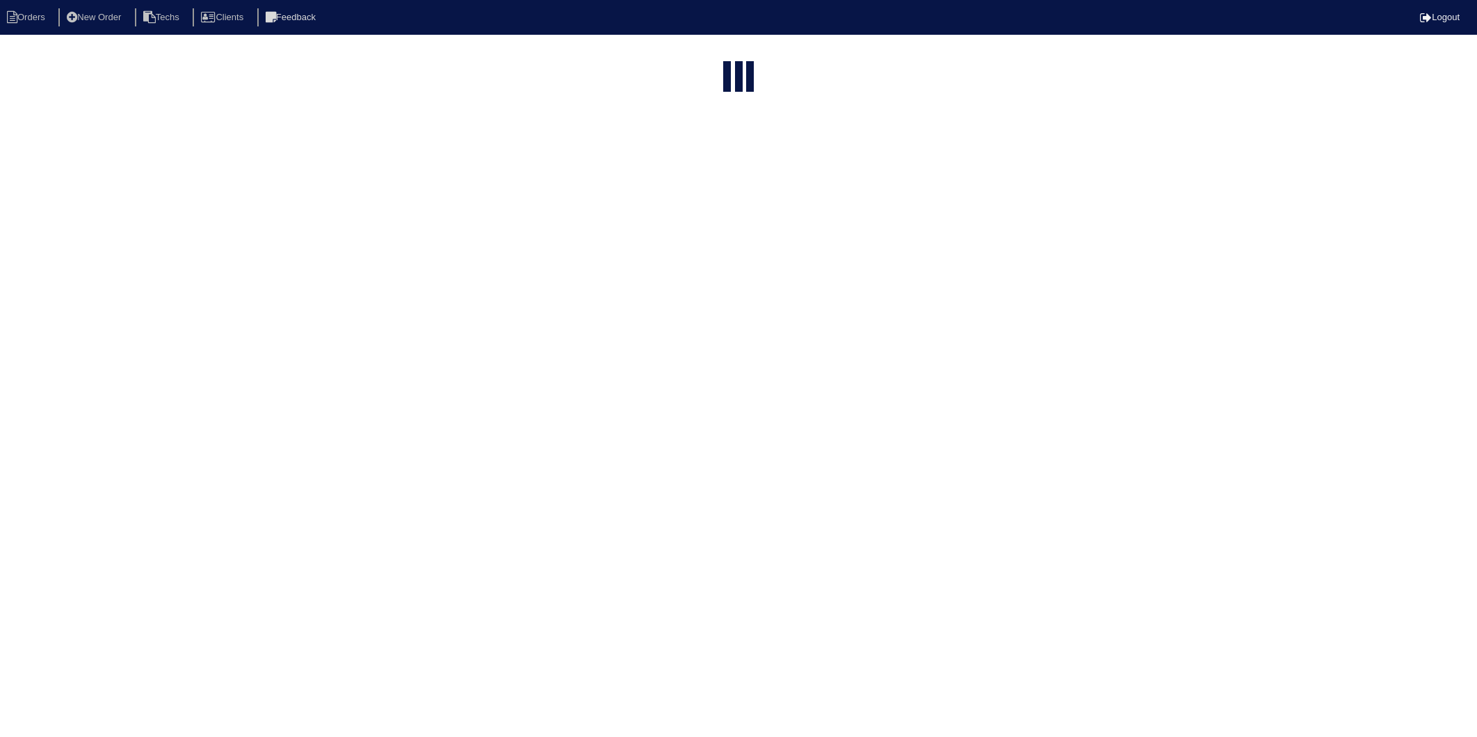
select select "15"
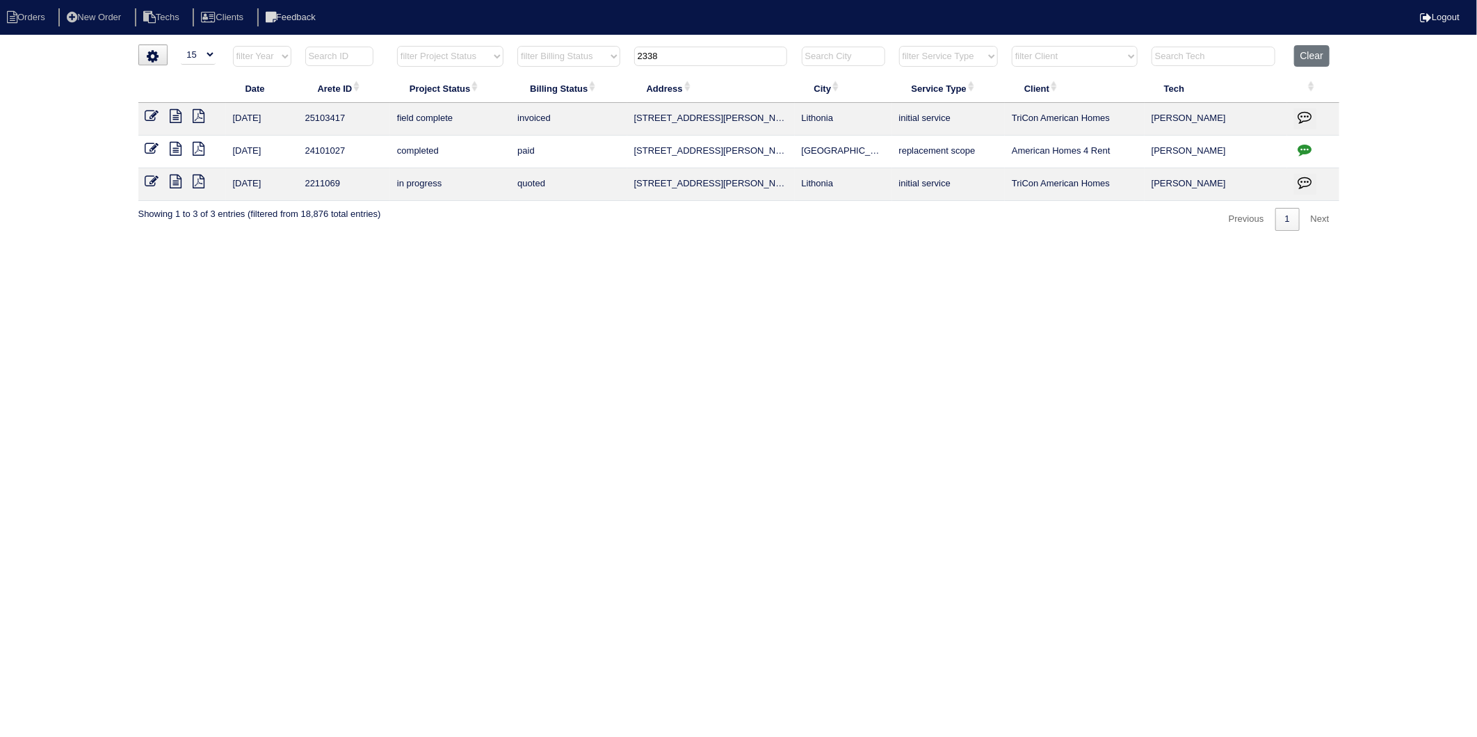
drag, startPoint x: 455, startPoint y: 313, endPoint x: 511, endPoint y: 167, distance: 156.3
click at [455, 245] on html "Orders New Order Techs Clients Feedback Logout Orders New Order Users Clients M…" at bounding box center [738, 122] width 1477 height 245
drag, startPoint x: 670, startPoint y: 54, endPoint x: 603, endPoint y: 81, distance: 71.8
click at [604, 79] on table "Date Arete ID Project Status Billing Status Address City Service Type Client Te…" at bounding box center [738, 123] width 1201 height 156
type input "5378"
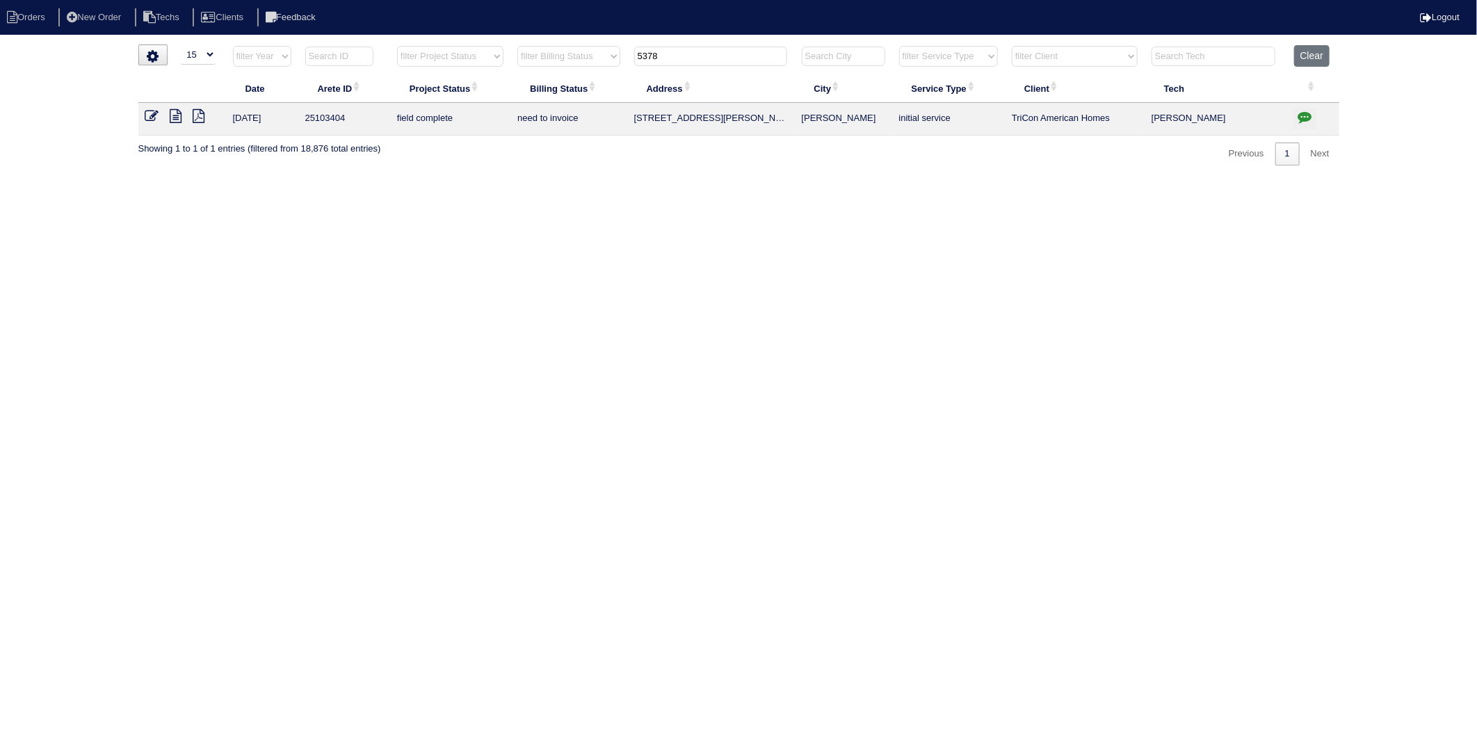
click at [175, 116] on icon at bounding box center [176, 116] width 12 height 14
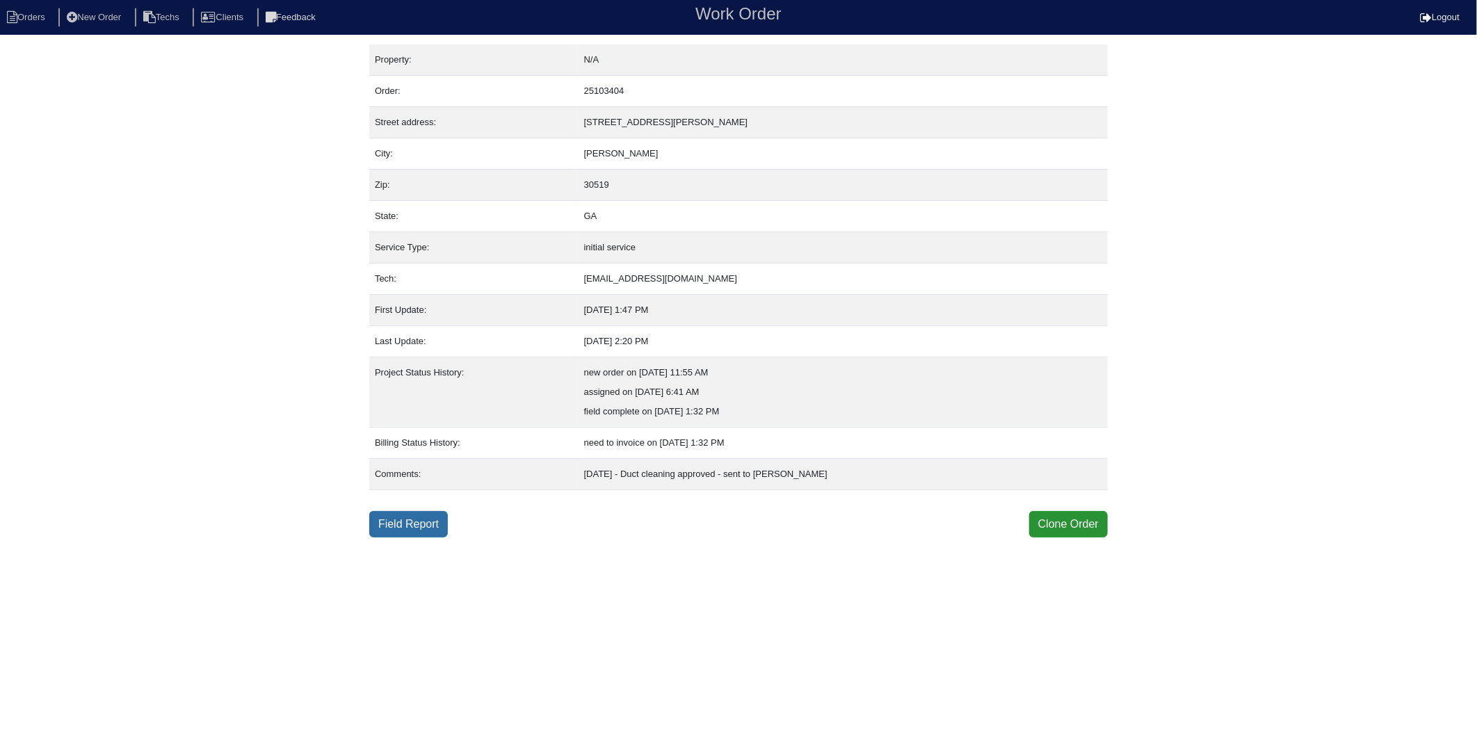
click at [394, 524] on link "Field Report" at bounding box center [408, 524] width 79 height 26
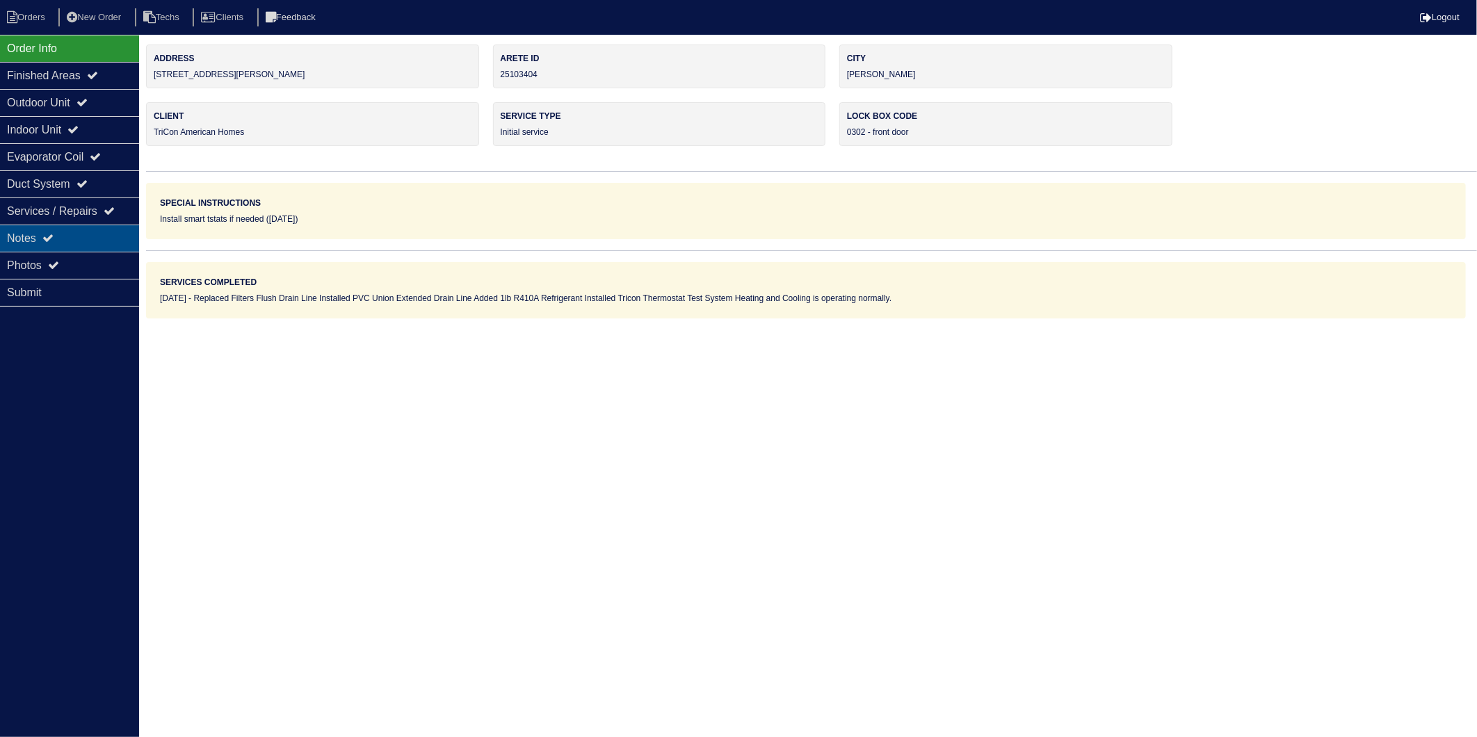
click at [31, 245] on div "Notes" at bounding box center [69, 238] width 139 height 27
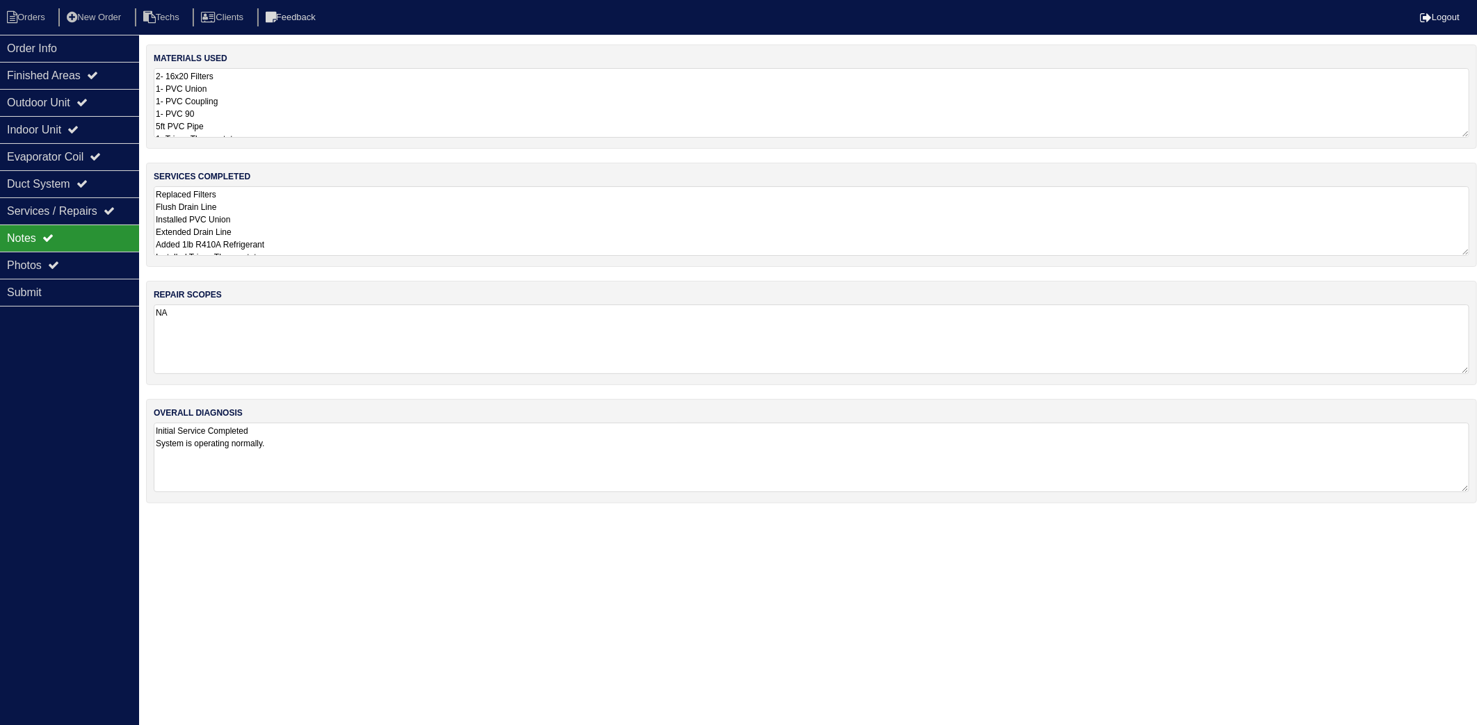
click at [295, 102] on textarea "2- 16x20 Filters 1- PVC Union 1- PVC Coupling 1- PVC 90 5ft PVC Pipe 1- Tricon …" at bounding box center [812, 103] width 1316 height 70
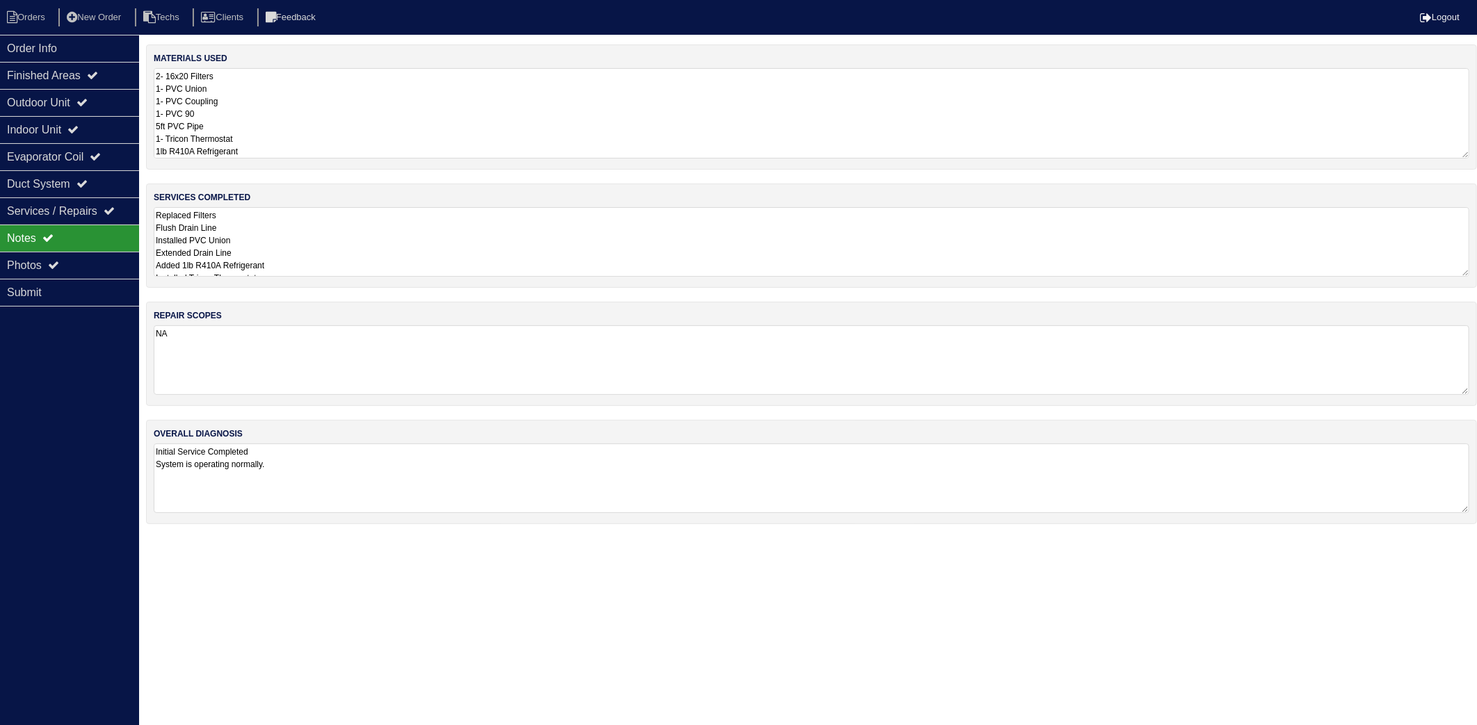
click at [315, 229] on textarea "Replaced Filters Flush Drain Line Installed PVC Union Extended Drain Line Added…" at bounding box center [812, 242] width 1316 height 70
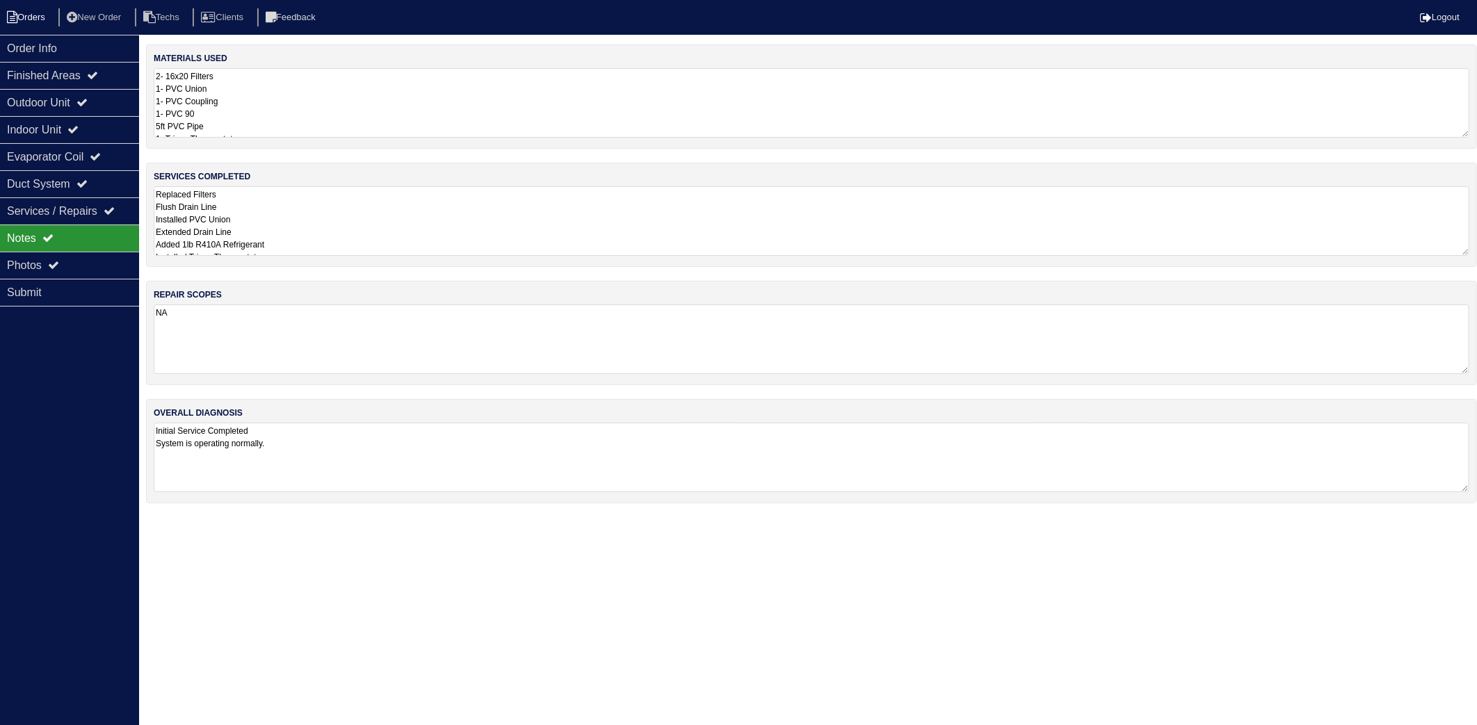
click at [36, 19] on li "Orders" at bounding box center [28, 17] width 56 height 19
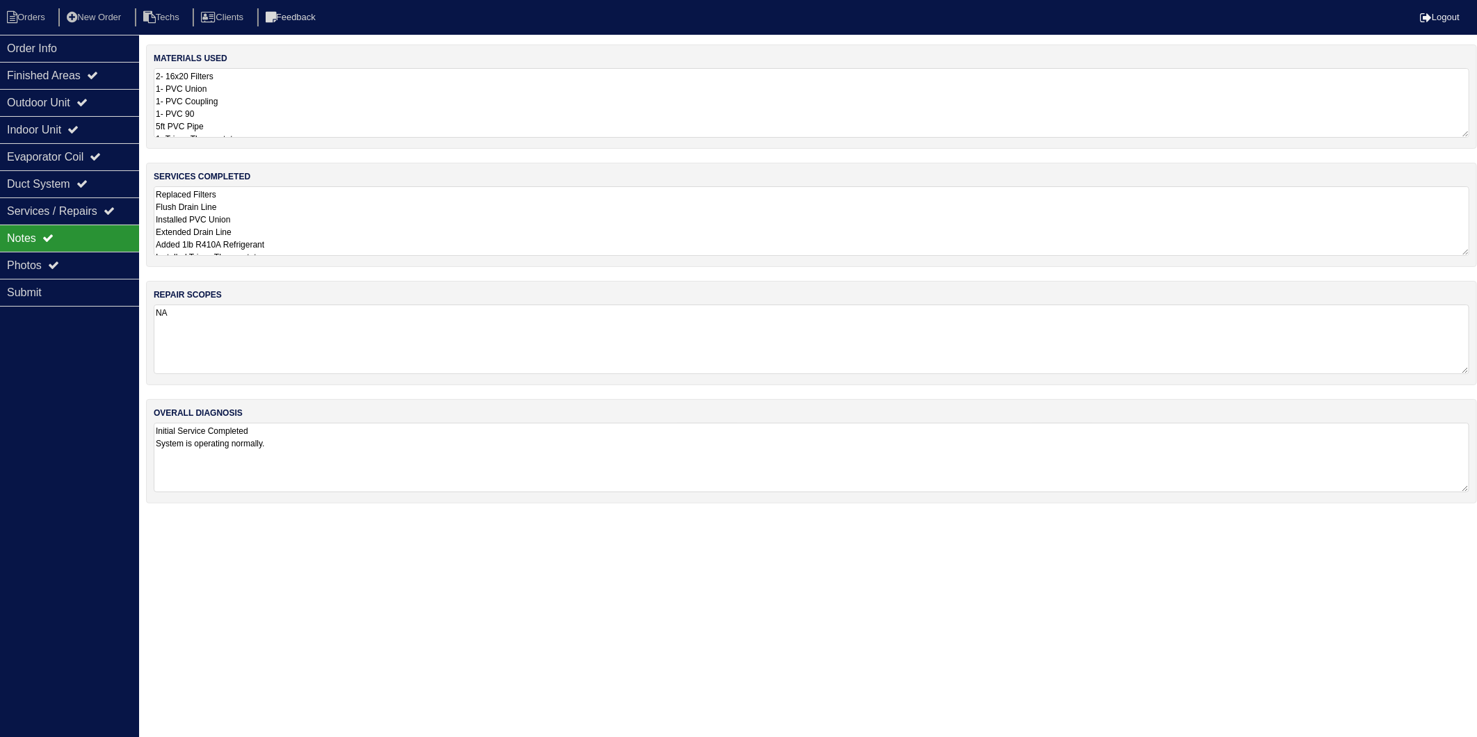
select select "15"
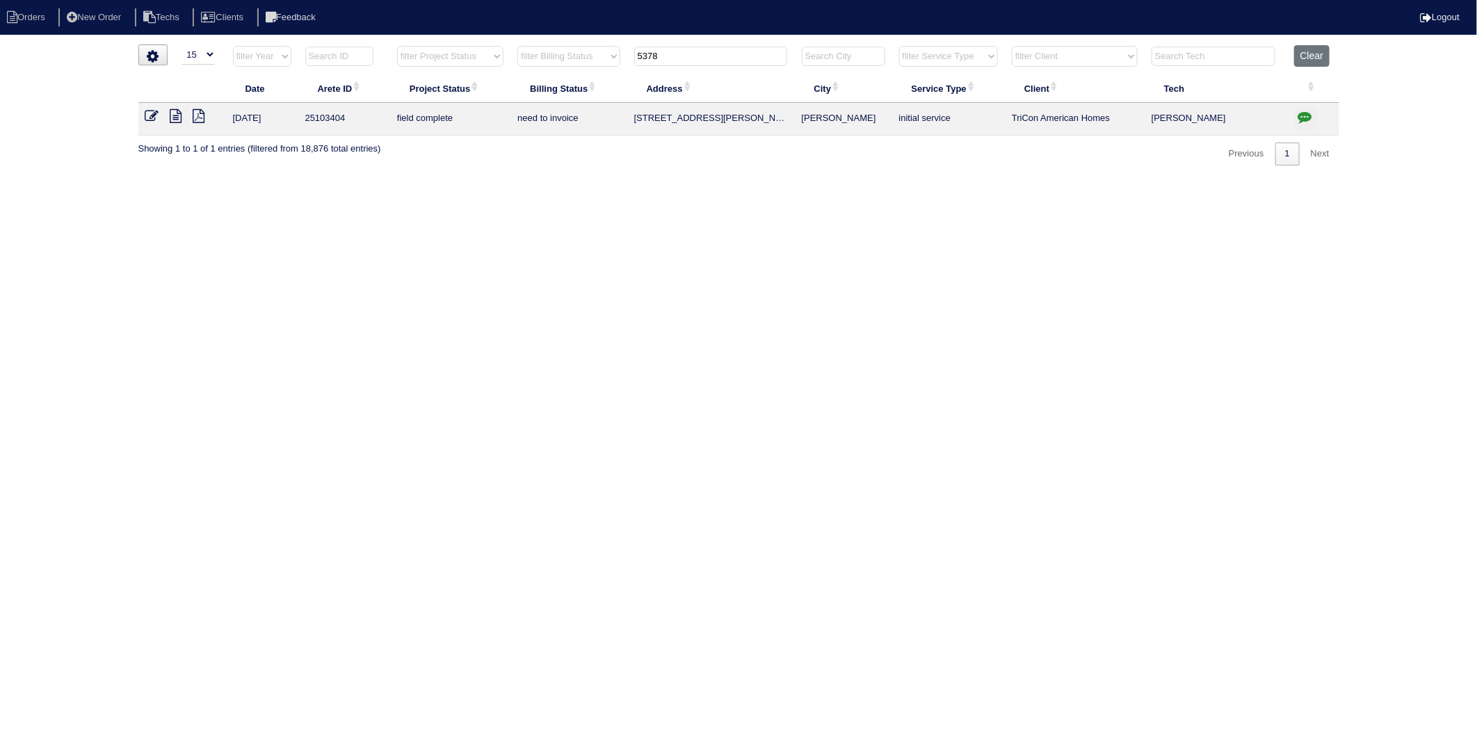
click at [149, 119] on icon at bounding box center [152, 116] width 14 height 14
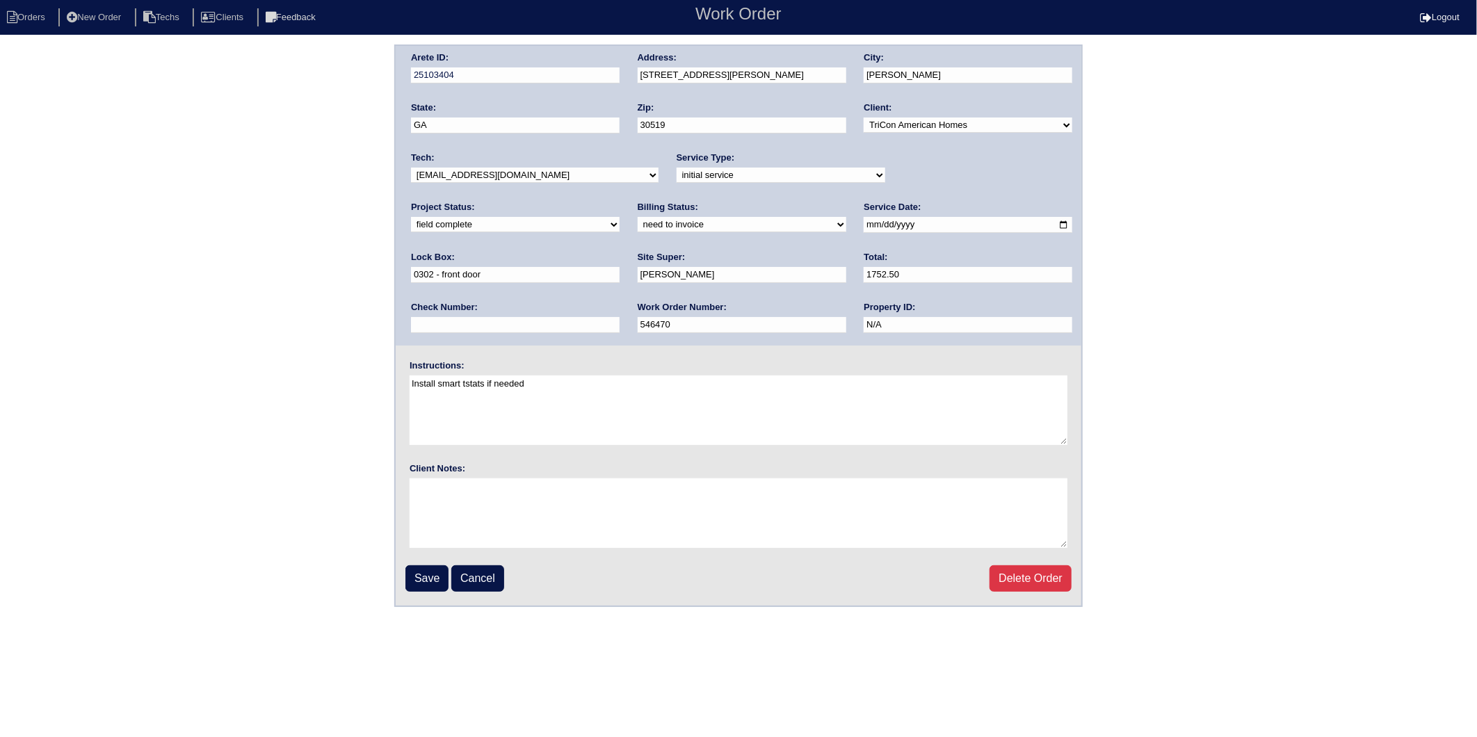
drag, startPoint x: 431, startPoint y: 220, endPoint x: 433, endPoint y: 229, distance: 9.3
click at [638, 220] on select "need to quote quoted need to invoice invoiced paid warranty purchase order need…" at bounding box center [742, 224] width 209 height 15
click at [638, 217] on select "need to quote quoted need to invoice invoiced paid warranty purchase order need…" at bounding box center [742, 224] width 209 height 15
click at [638, 225] on select "need to quote quoted need to invoice invoiced paid warranty purchase order need…" at bounding box center [742, 224] width 209 height 15
select select "invoiced"
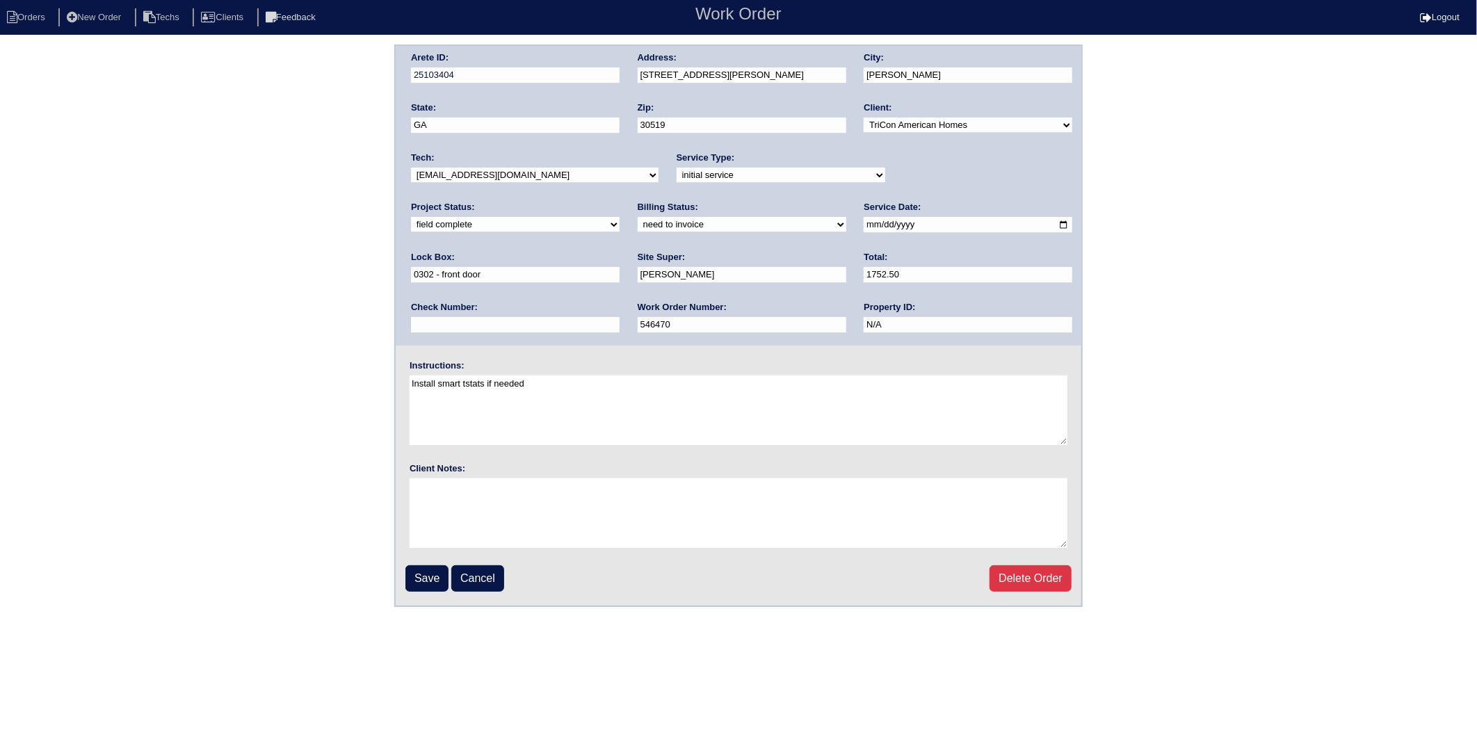
click at [638, 217] on select "need to quote quoted need to invoice invoiced paid warranty purchase order need…" at bounding box center [742, 224] width 209 height 15
click at [412, 567] on input "Save" at bounding box center [426, 578] width 43 height 26
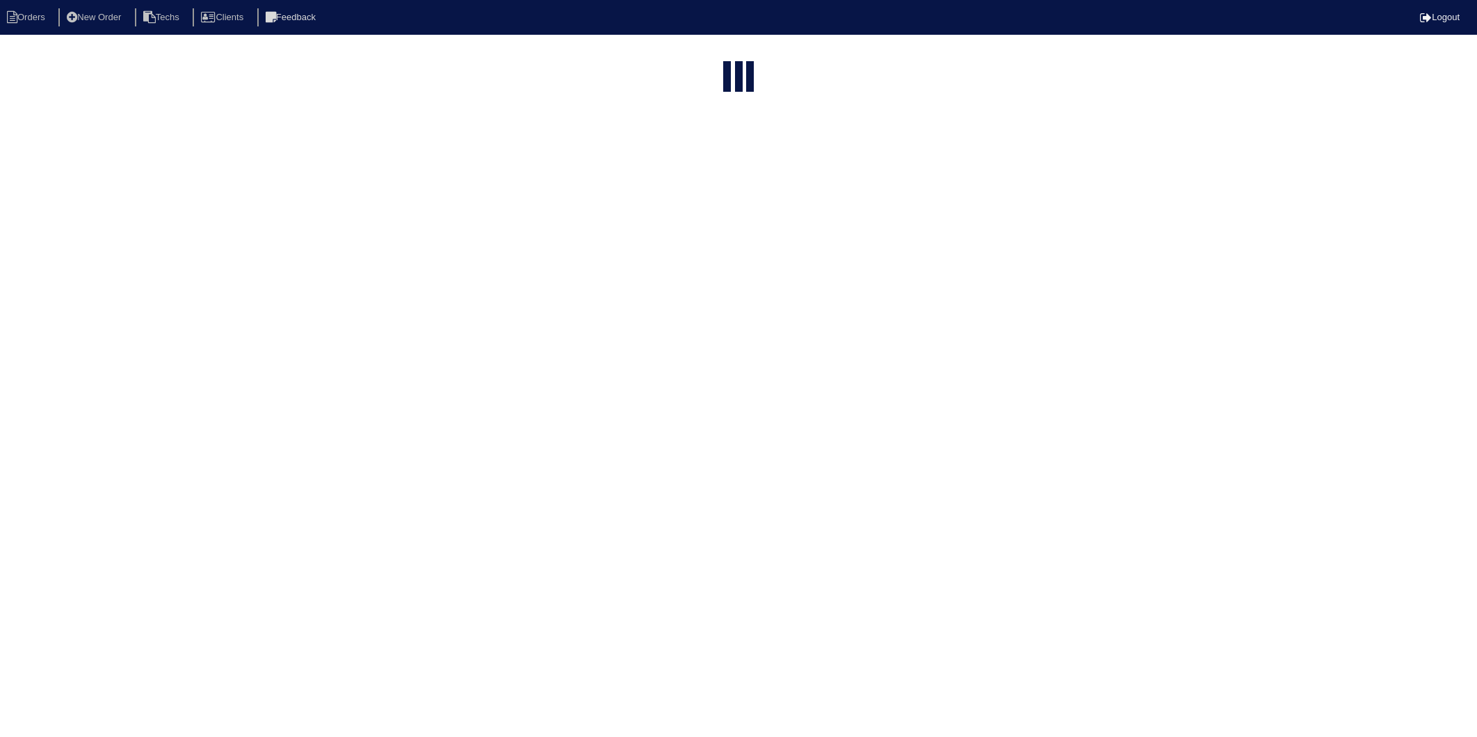
select select "15"
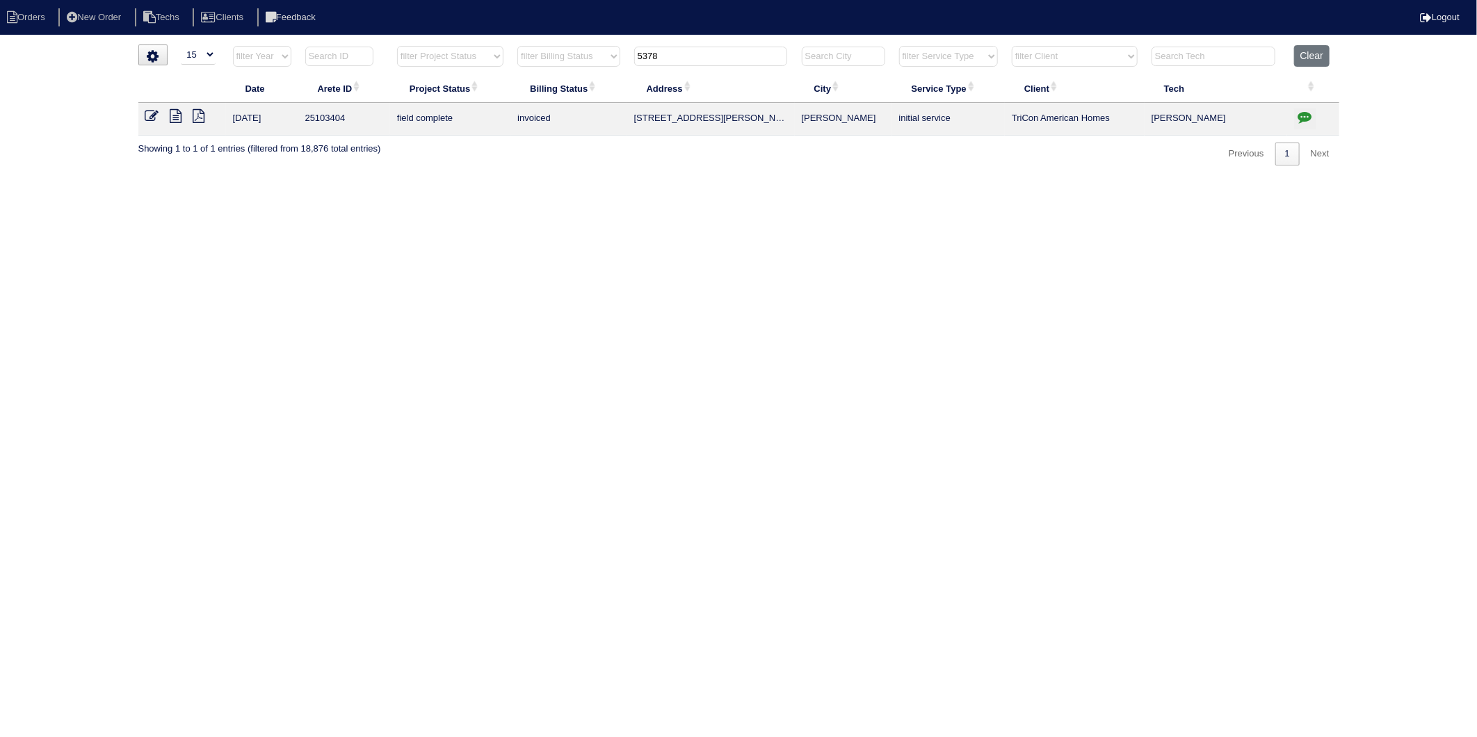
drag, startPoint x: 642, startPoint y: 162, endPoint x: 481, endPoint y: 105, distance: 170.4
click at [642, 162] on div "▼ 10 15 25 50 200 500 Search: Date Arete ID Project Status Billing Status Addre…" at bounding box center [738, 105] width 1201 height 121
click at [670, 49] on input "5378" at bounding box center [710, 56] width 153 height 19
drag, startPoint x: 677, startPoint y: 51, endPoint x: 593, endPoint y: 175, distance: 149.3
click at [592, 86] on table "Date Arete ID Project Status Billing Status Address City Service Type Client Te…" at bounding box center [738, 90] width 1201 height 90
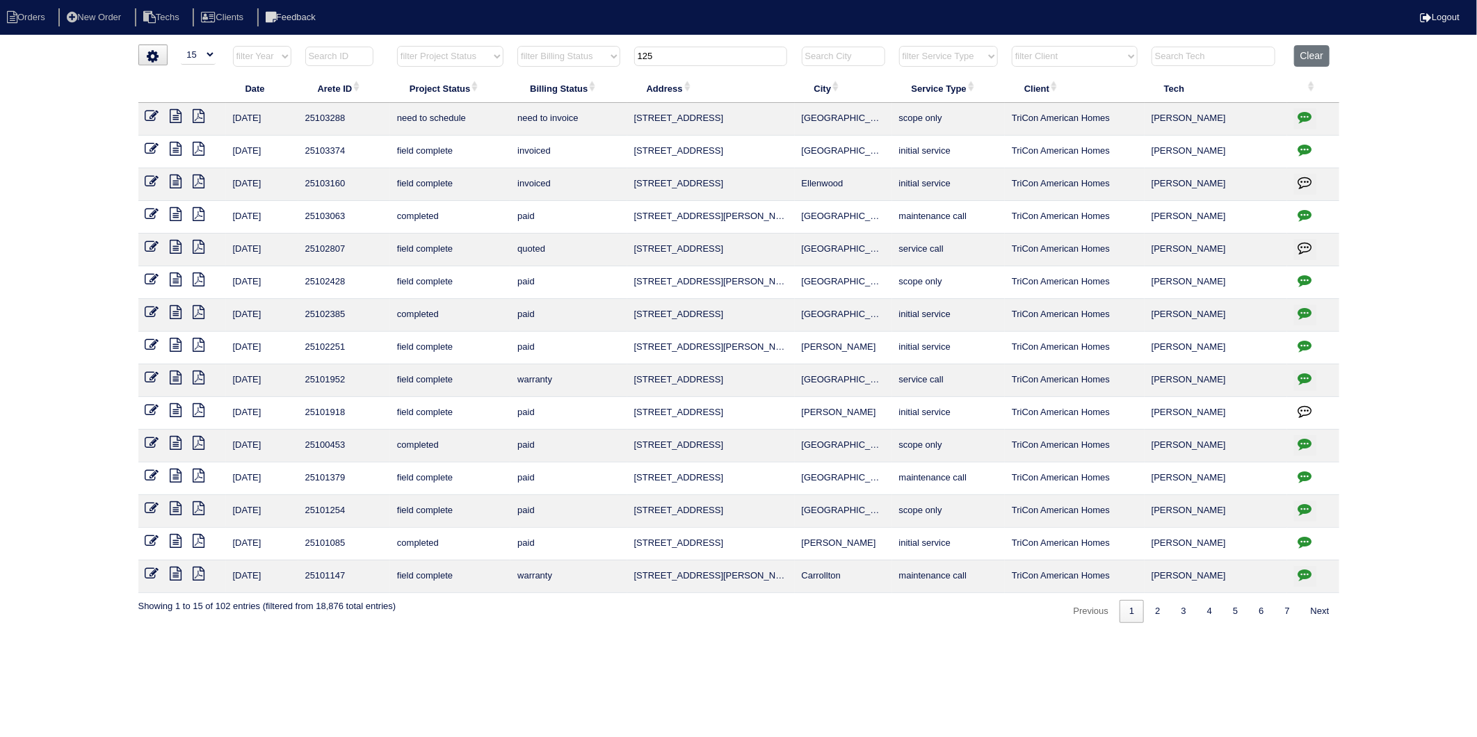
drag, startPoint x: 672, startPoint y: 57, endPoint x: 578, endPoint y: 78, distance: 96.2
click at [578, 78] on table "Date Arete ID Project Status Billing Status Address City Service Type Client Te…" at bounding box center [738, 319] width 1201 height 548
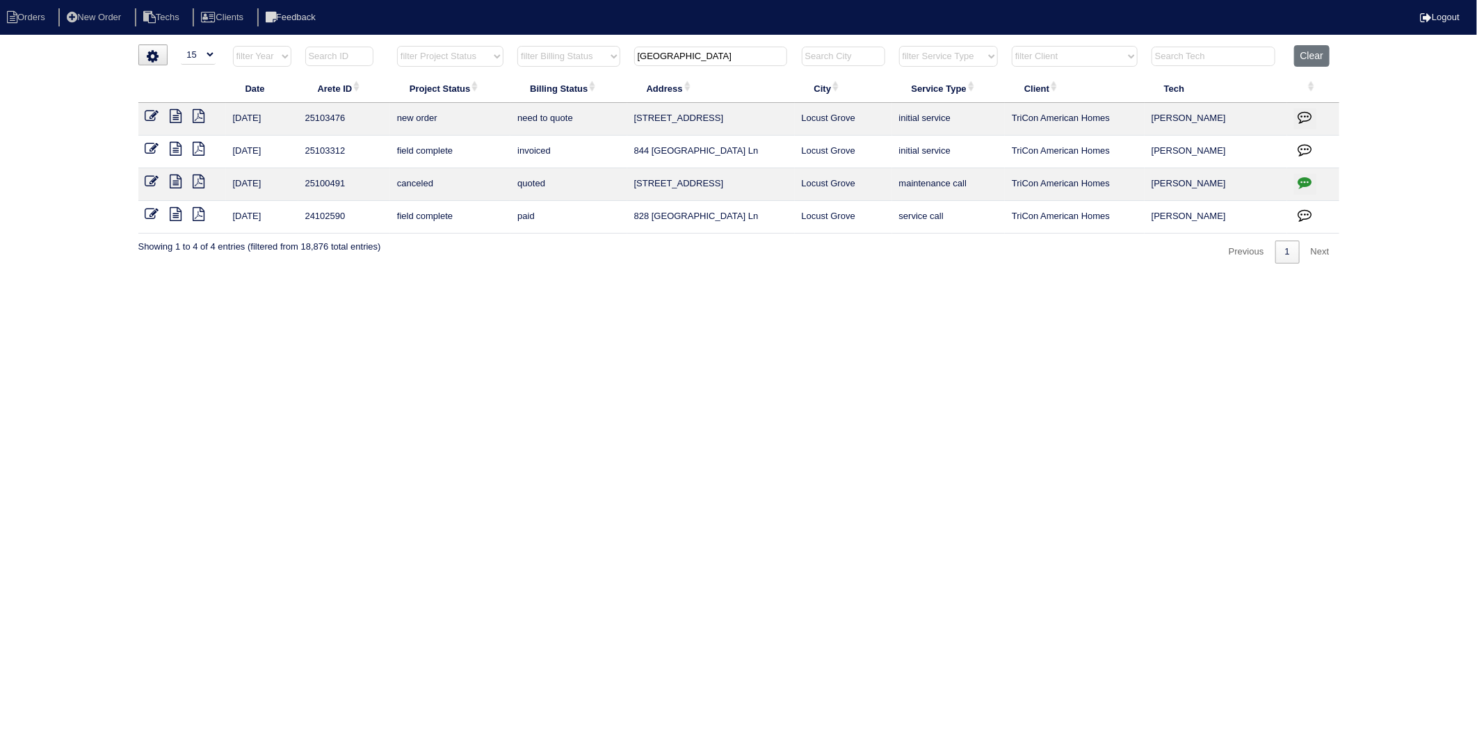
drag, startPoint x: 678, startPoint y: 58, endPoint x: 591, endPoint y: 155, distance: 130.0
click at [606, 76] on table "Date Arete ID Project Status Billing Status Address City Service Type Client Te…" at bounding box center [738, 139] width 1201 height 188
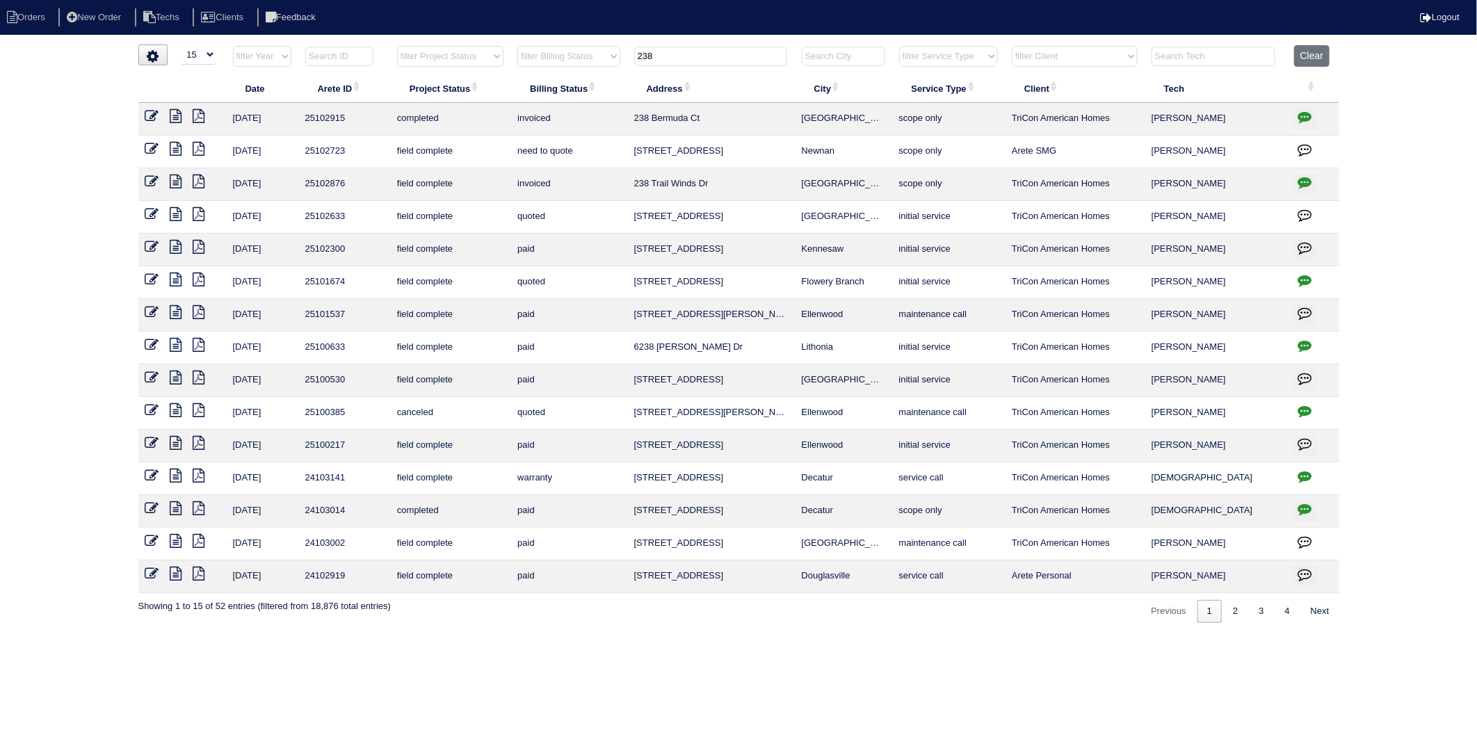
drag, startPoint x: 686, startPoint y: 52, endPoint x: 529, endPoint y: 99, distance: 163.2
click at [531, 99] on table "Date Arete ID Project Status Billing Status Address City Service Type Client Te…" at bounding box center [738, 319] width 1201 height 548
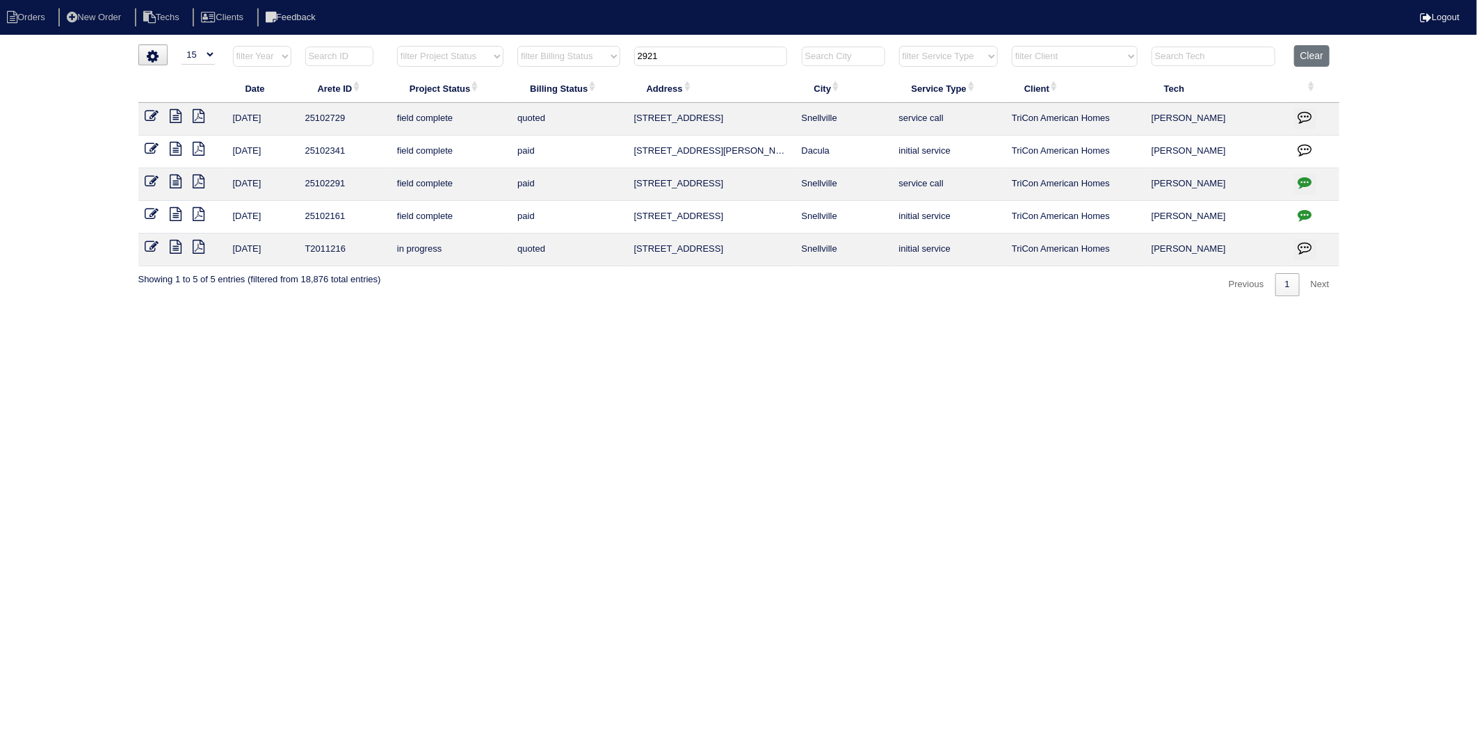
drag, startPoint x: 668, startPoint y: 58, endPoint x: 531, endPoint y: 77, distance: 139.0
click at [531, 77] on table "Date Arete ID Project Status Billing Status Address City Service Type Client Te…" at bounding box center [738, 155] width 1201 height 221
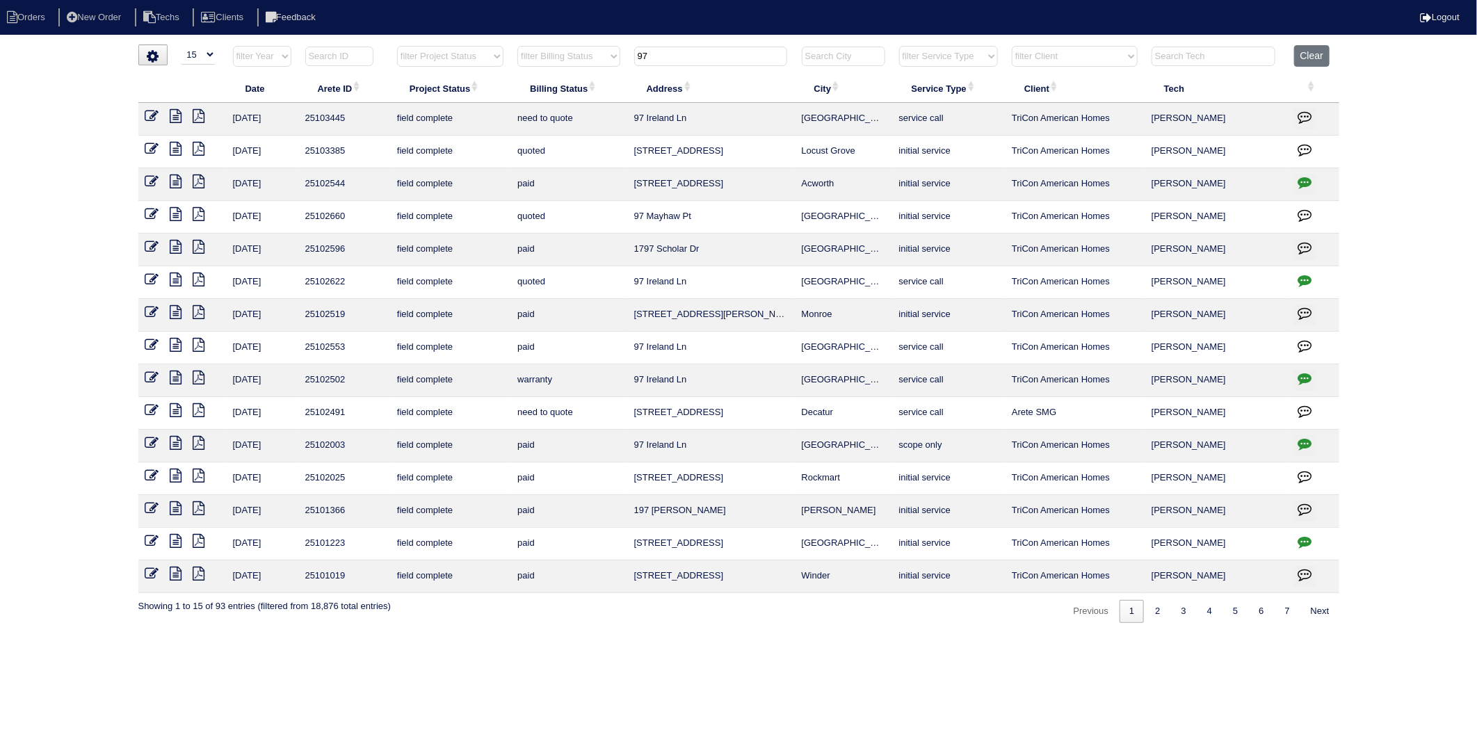
drag, startPoint x: 679, startPoint y: 51, endPoint x: 588, endPoint y: 65, distance: 92.1
click at [588, 64] on tr "filter Year -- Any Year -- 2025 2024 2023 2022 2021 2020 2019 filter Project St…" at bounding box center [738, 59] width 1201 height 29
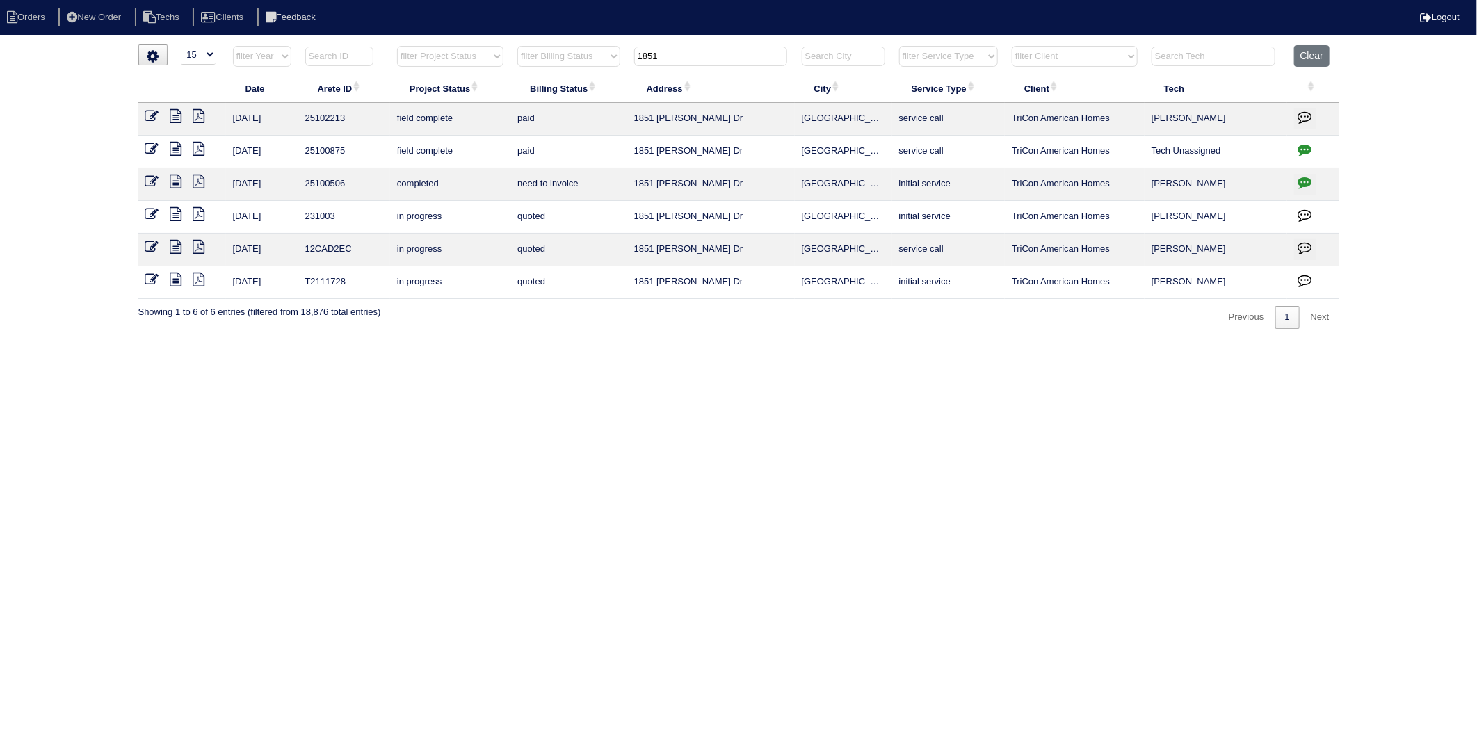
drag, startPoint x: 674, startPoint y: 56, endPoint x: 569, endPoint y: 119, distance: 123.2
click at [569, 105] on table "Date Arete ID Project Status Billing Status Address City Service Type Client Te…" at bounding box center [738, 172] width 1201 height 254
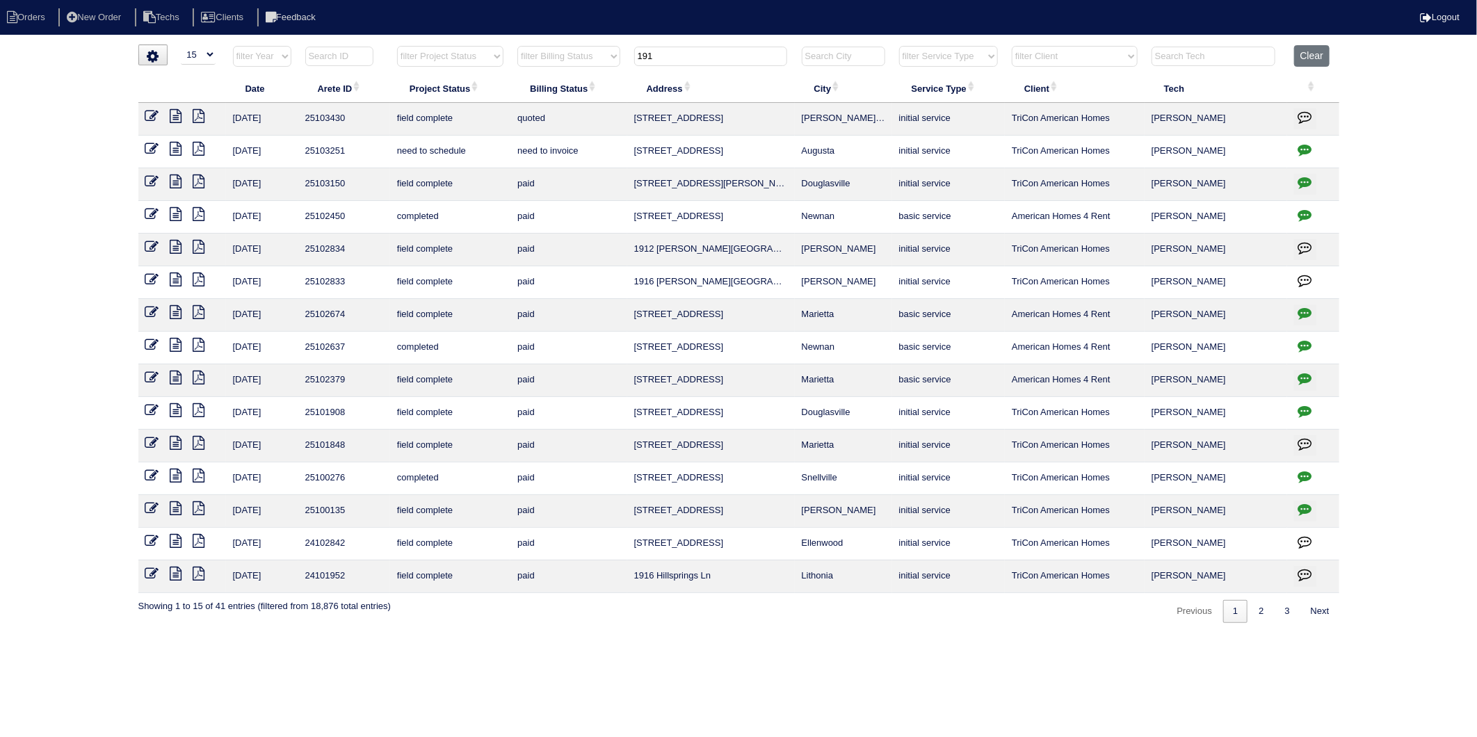
type input "191"
click at [150, 118] on icon at bounding box center [152, 116] width 14 height 14
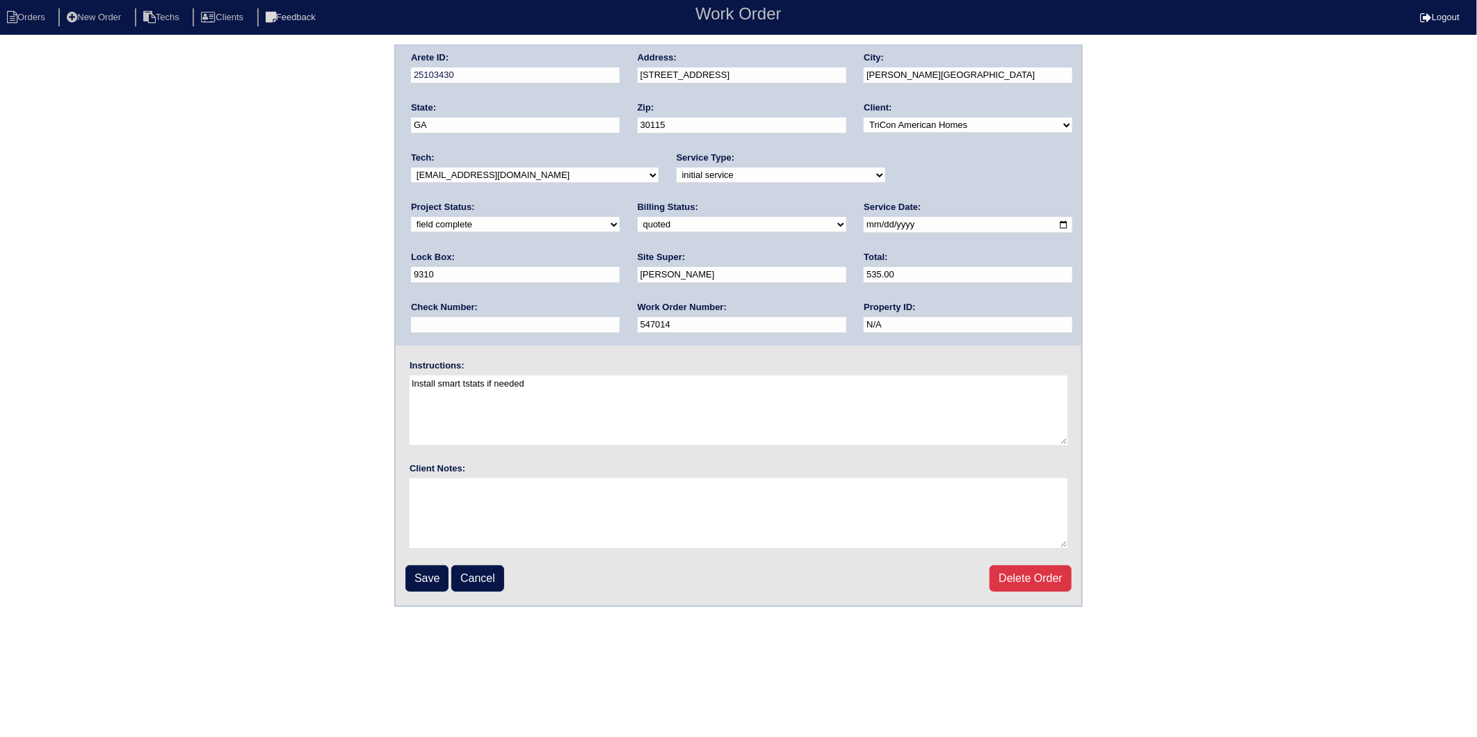
drag, startPoint x: 449, startPoint y: 223, endPoint x: 448, endPoint y: 231, distance: 7.8
click at [638, 223] on select "need to quote quoted need to invoice invoiced paid warranty purchase order need…" at bounding box center [742, 224] width 209 height 15
select select "invoiced"
click at [638, 217] on select "need to quote quoted need to invoice invoiced paid warranty purchase order need…" at bounding box center [742, 224] width 209 height 15
click at [431, 513] on textarea at bounding box center [739, 513] width 658 height 70
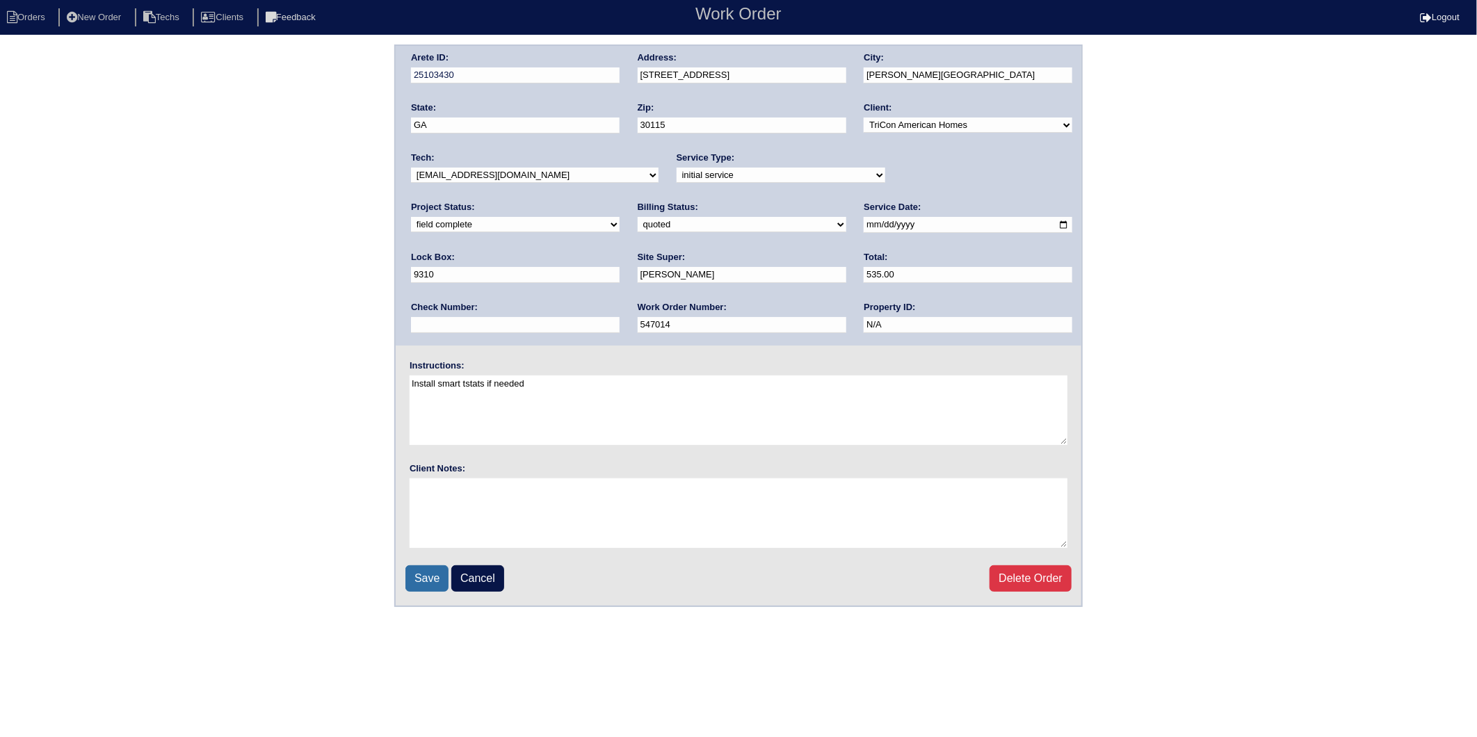
click at [431, 583] on input "Save" at bounding box center [426, 578] width 43 height 26
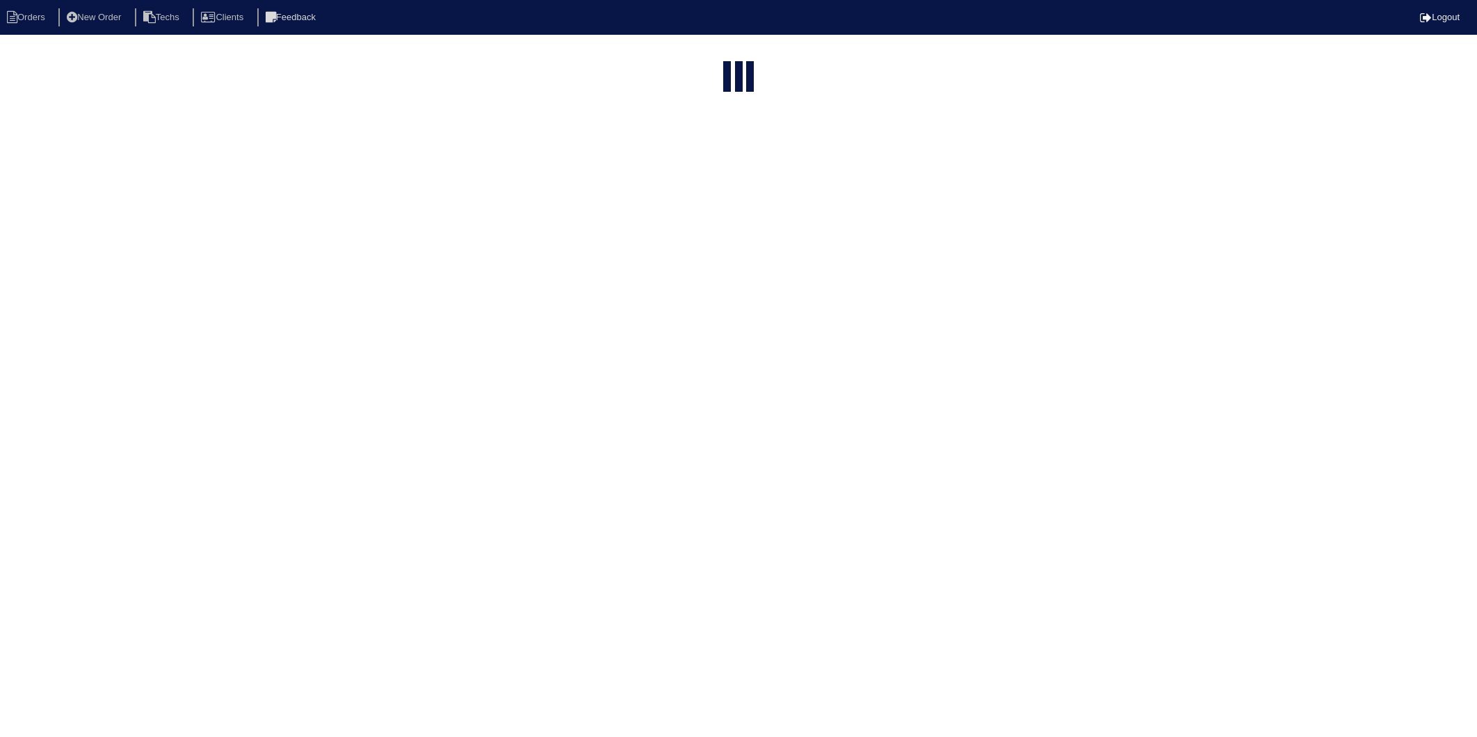
select select "15"
type input "191"
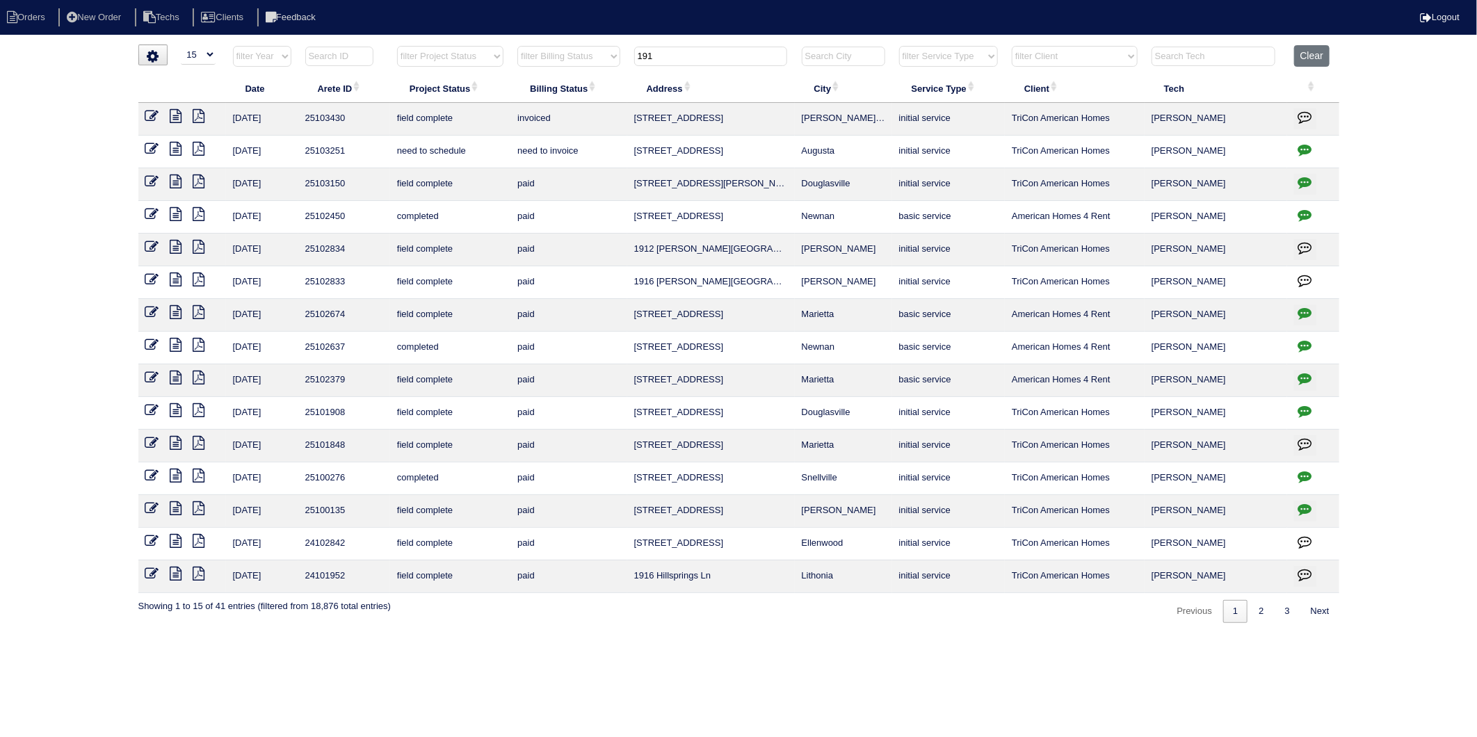
click at [1309, 42] on html "Orders New Order Techs Clients Feedback Logout Orders New Order Users Clients M…" at bounding box center [738, 318] width 1477 height 637
click at [1308, 60] on button "Clear" at bounding box center [1311, 56] width 35 height 22
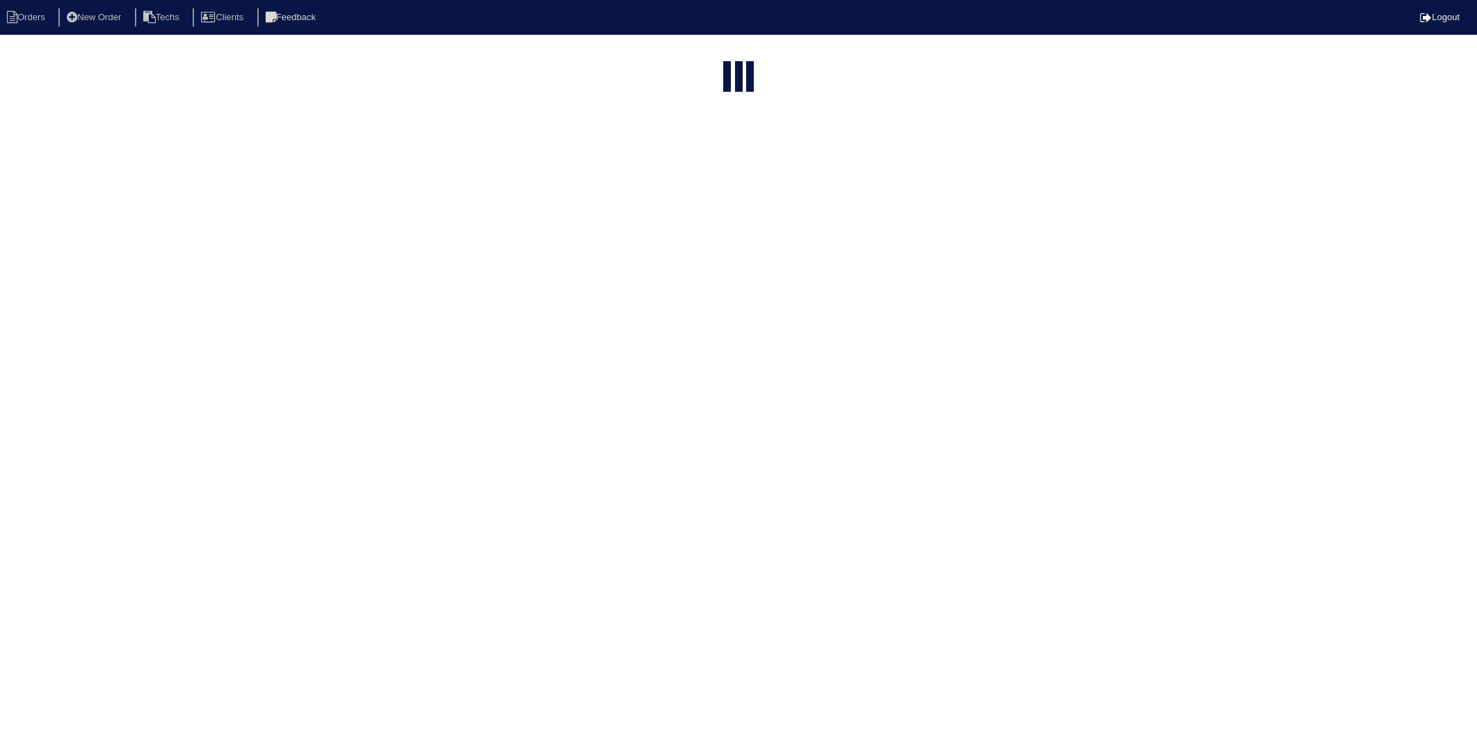
select select "15"
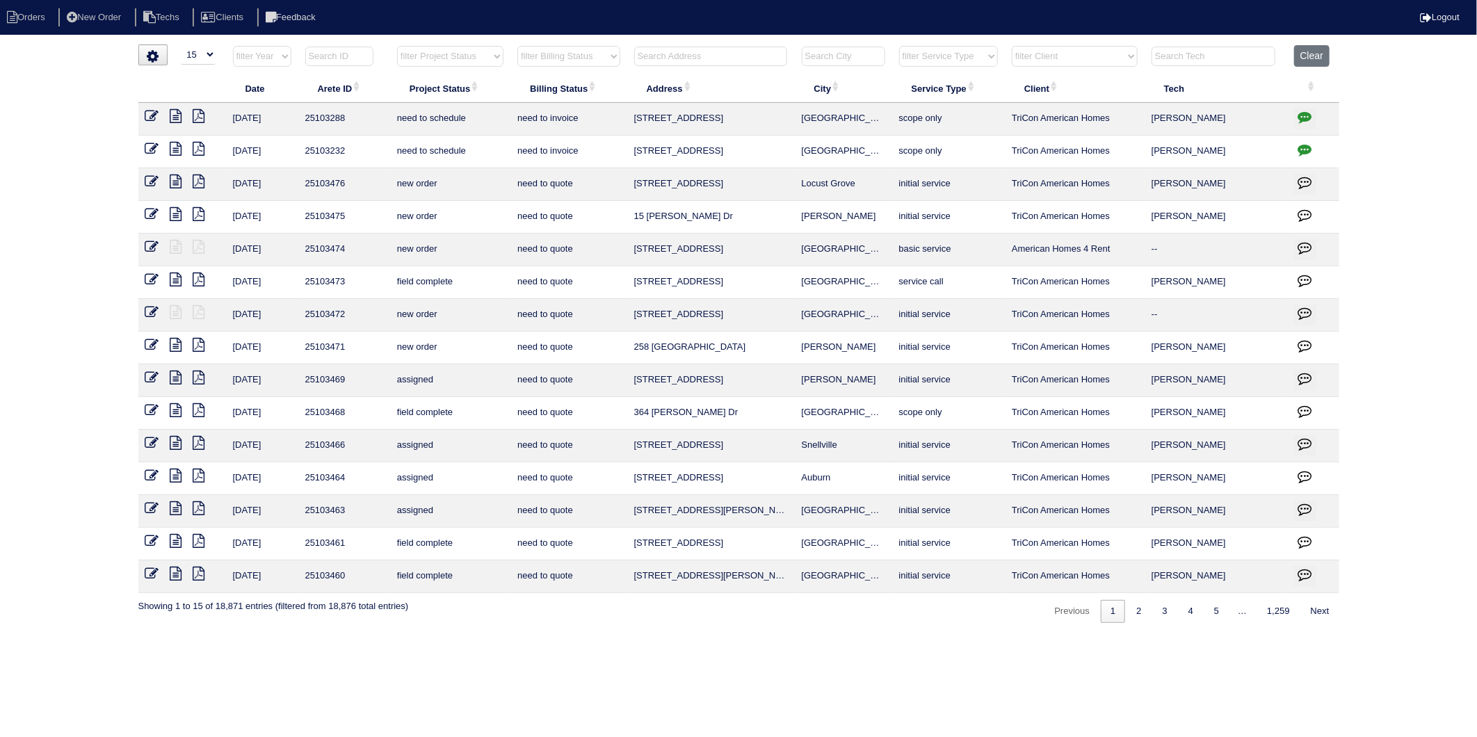
click at [565, 54] on select "filter Billing Status -- Any Billing Status -- need to quote quoted need to inv…" at bounding box center [568, 56] width 102 height 21
click at [518, 46] on select "filter Billing Status -- Any Billing Status -- need to quote quoted need to inv…" at bounding box center [568, 56] width 102 height 21
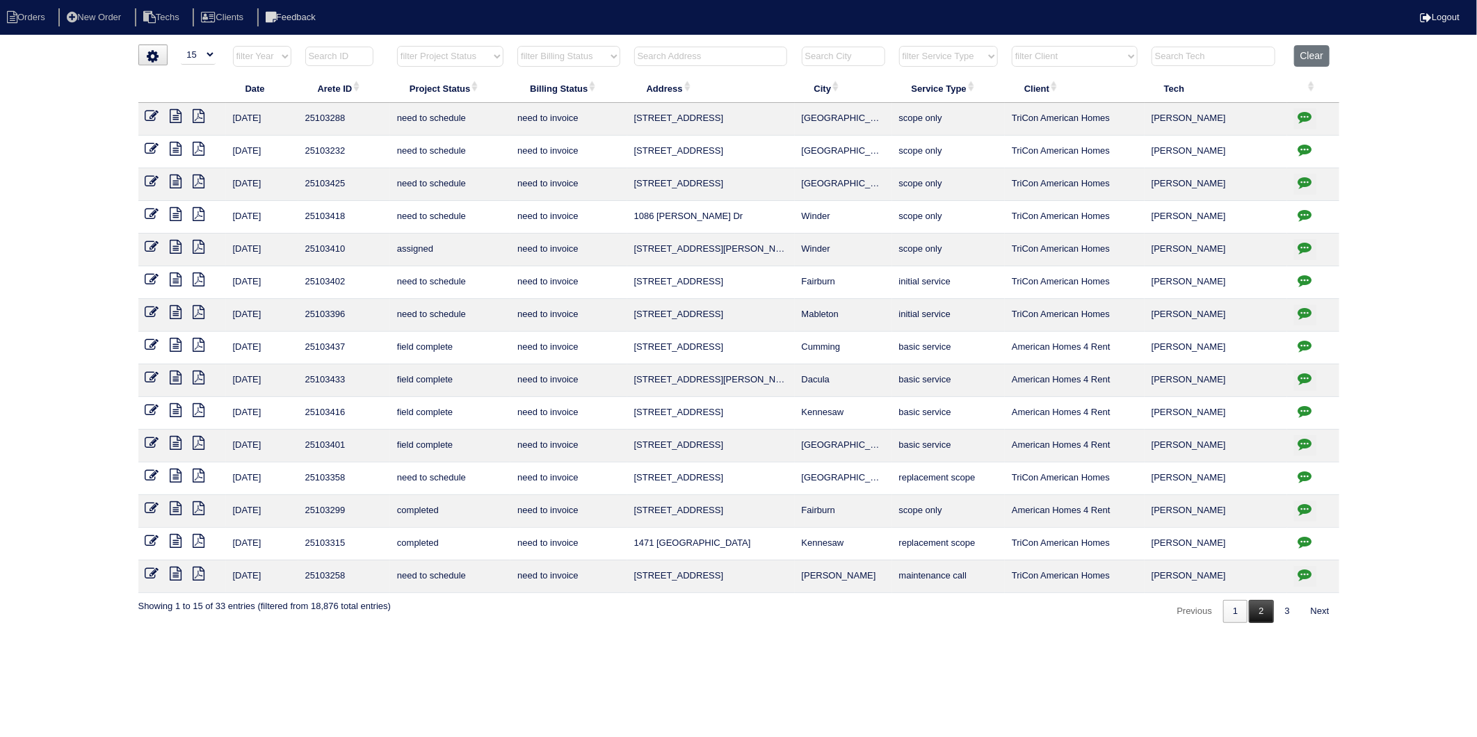
click at [1259, 617] on link "2" at bounding box center [1261, 611] width 24 height 23
select select "need to invoice"
